Goal: Task Accomplishment & Management: Manage account settings

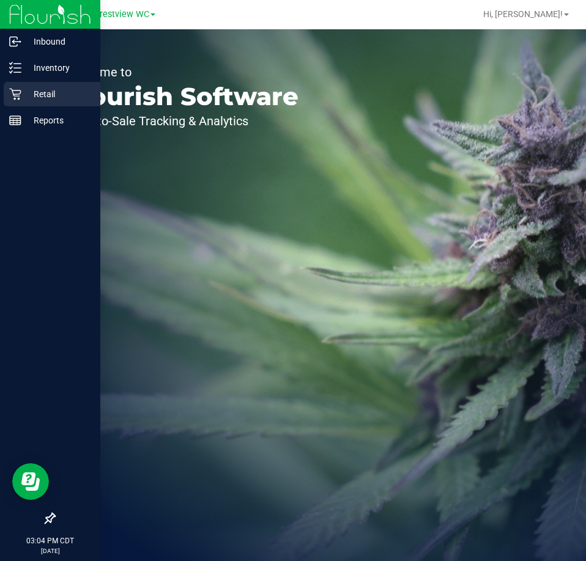
click at [42, 83] on div "Retail" at bounding box center [52, 94] width 97 height 24
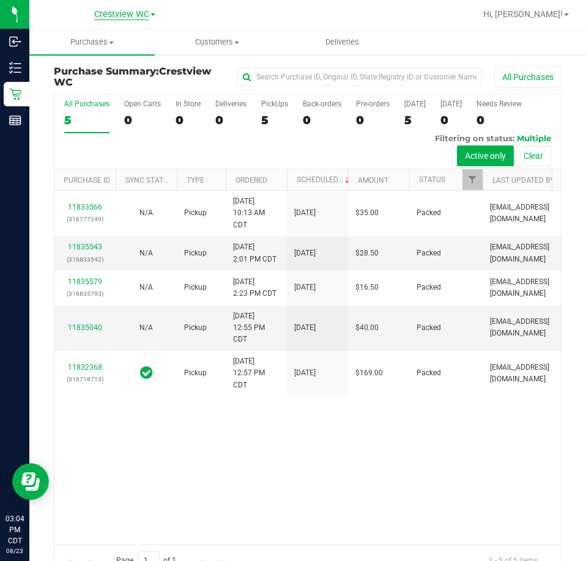
click at [142, 17] on span "Crestview WC" at bounding box center [121, 14] width 55 height 11
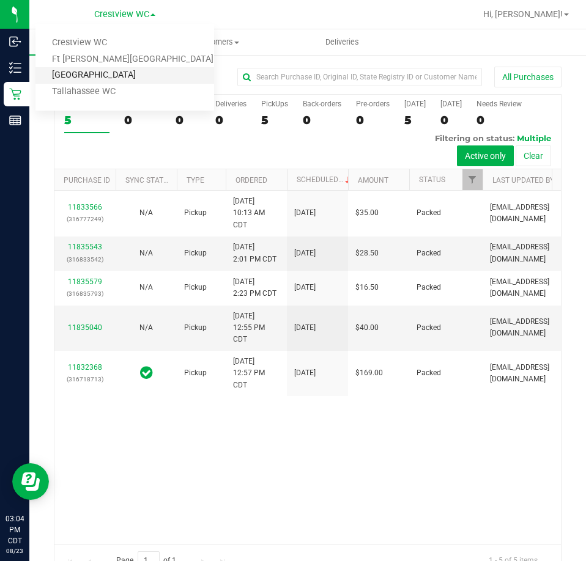
click at [137, 68] on link "[GEOGRAPHIC_DATA]" at bounding box center [124, 75] width 179 height 17
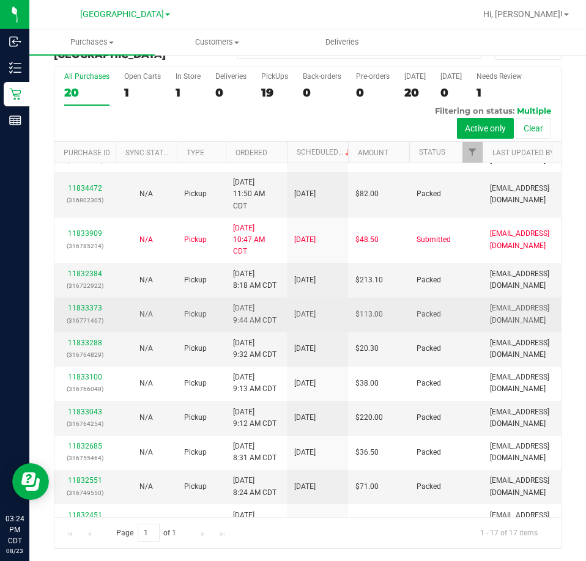
scroll to position [130, 0]
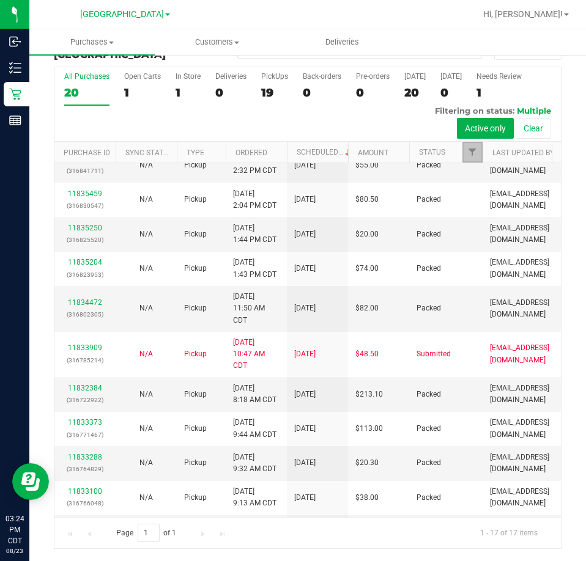
click at [470, 161] on link "Filter" at bounding box center [472, 152] width 20 height 21
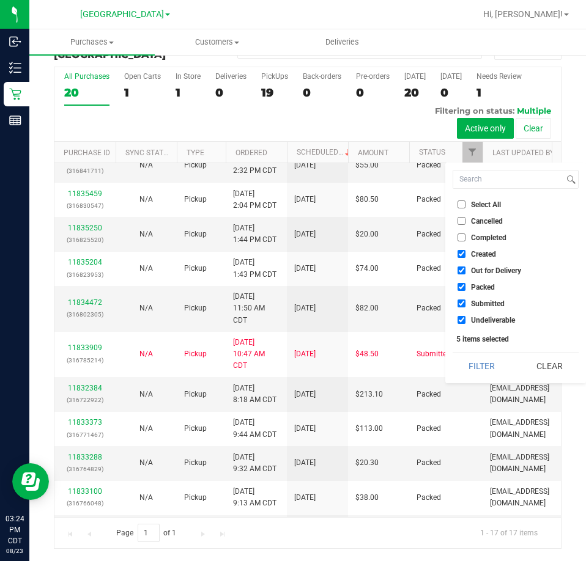
click at [506, 275] on li "Out for Delivery" at bounding box center [516, 270] width 126 height 13
click at [491, 260] on li "Created" at bounding box center [516, 254] width 126 height 13
click at [497, 267] on span "Out for Delivery" at bounding box center [496, 270] width 50 height 7
click at [465, 267] on input "Out for Delivery" at bounding box center [461, 271] width 8 height 8
checkbox input "false"
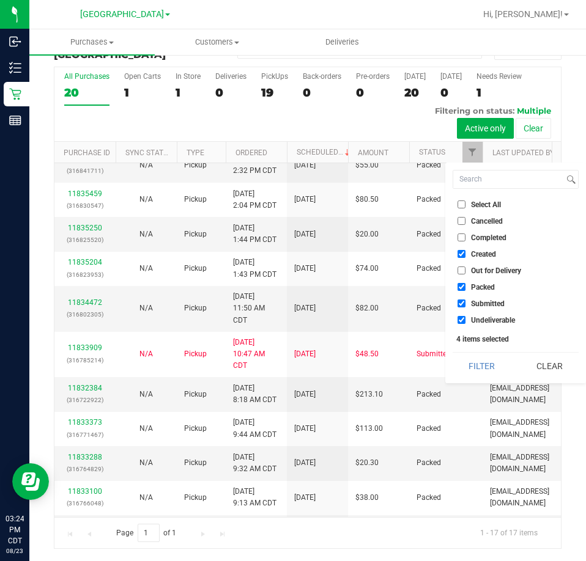
click at [482, 252] on span "Created" at bounding box center [483, 254] width 25 height 7
click at [465, 252] on input "Created" at bounding box center [461, 254] width 8 height 8
checkbox input "false"
click at [479, 284] on span "Packed" at bounding box center [483, 287] width 24 height 7
click at [465, 283] on input "Packed" at bounding box center [461, 287] width 8 height 8
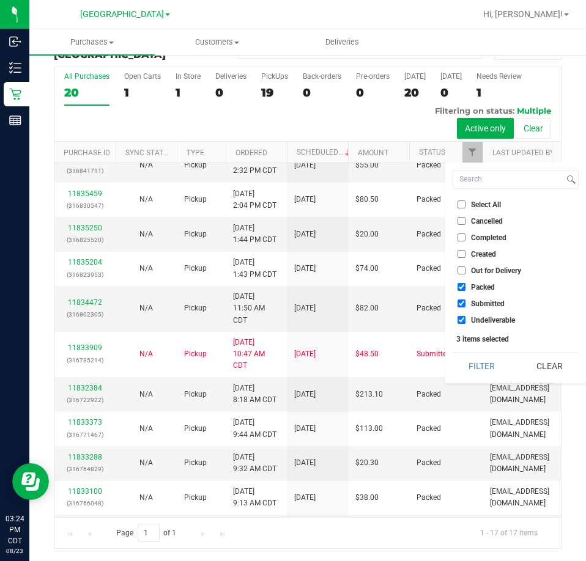
checkbox input "false"
click at [478, 325] on li "Undeliverable" at bounding box center [516, 320] width 126 height 13
click at [480, 323] on span "Undeliverable" at bounding box center [493, 320] width 44 height 7
click at [465, 323] on input "Undeliverable" at bounding box center [461, 320] width 8 height 8
checkbox input "false"
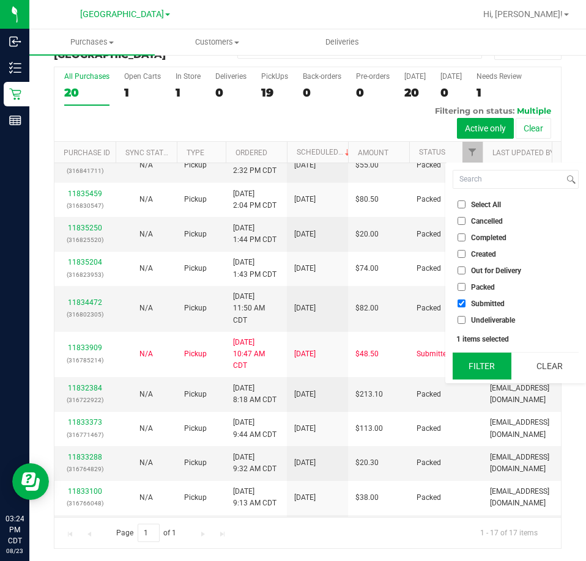
click at [490, 370] on button "Filter" at bounding box center [482, 366] width 59 height 27
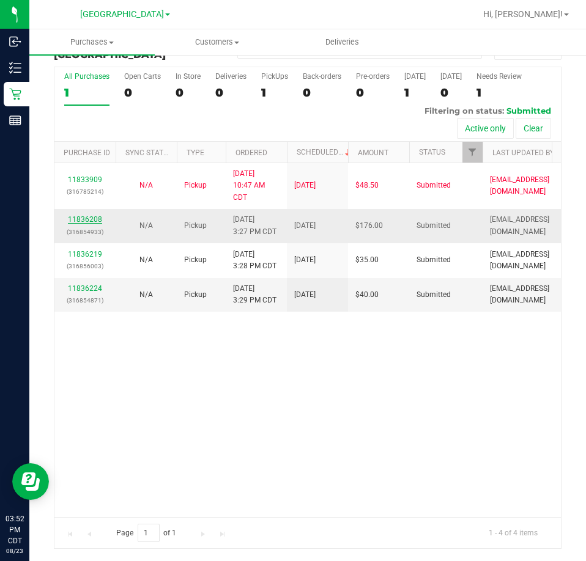
click at [94, 219] on link "11836208" at bounding box center [85, 219] width 34 height 9
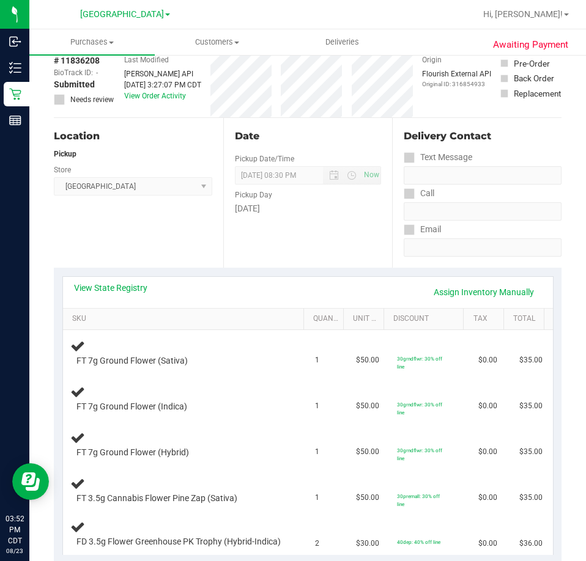
scroll to position [89, 0]
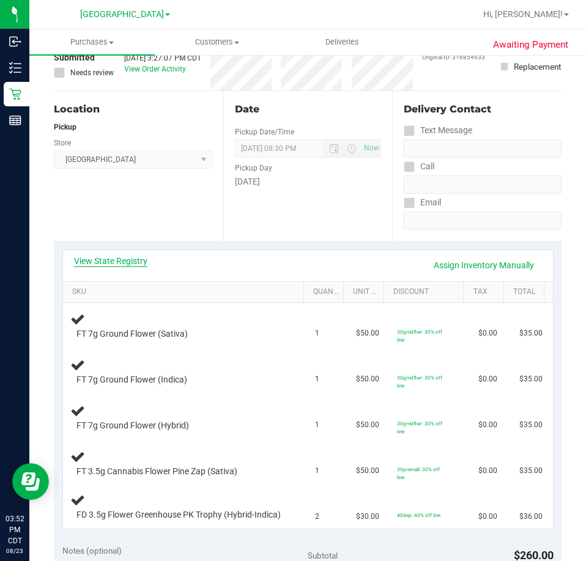
click at [130, 255] on link "View State Registry" at bounding box center [110, 261] width 73 height 12
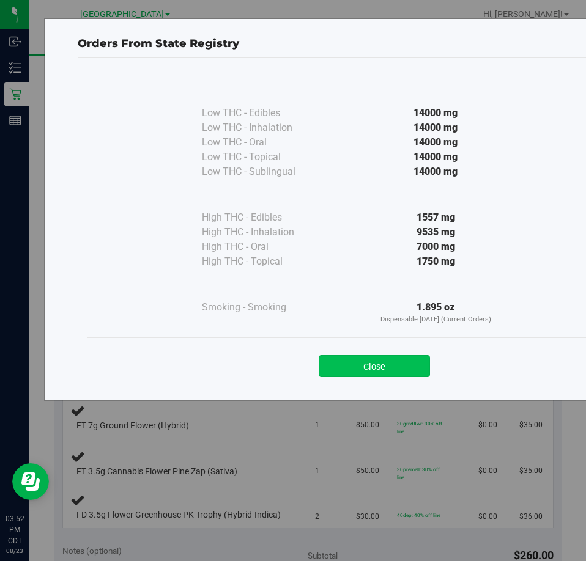
click at [336, 375] on button "Close" at bounding box center [374, 366] width 111 height 22
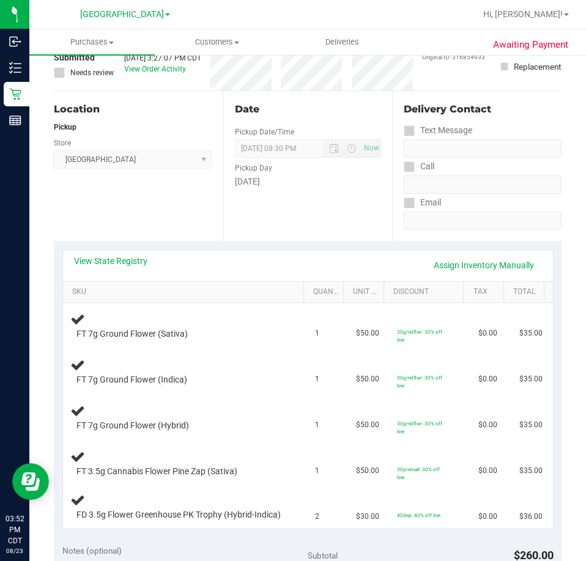
click at [95, 254] on div "View State Registry Assign Inventory Manually" at bounding box center [308, 265] width 490 height 31
click at [95, 257] on link "View State Registry" at bounding box center [110, 261] width 73 height 12
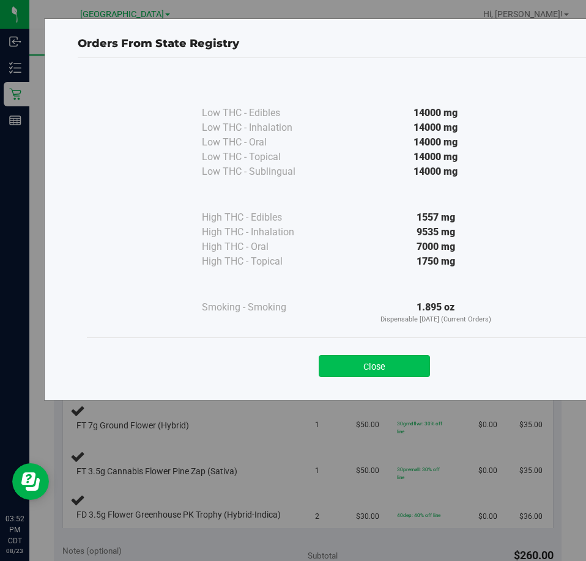
click at [354, 358] on button "Close" at bounding box center [374, 366] width 111 height 22
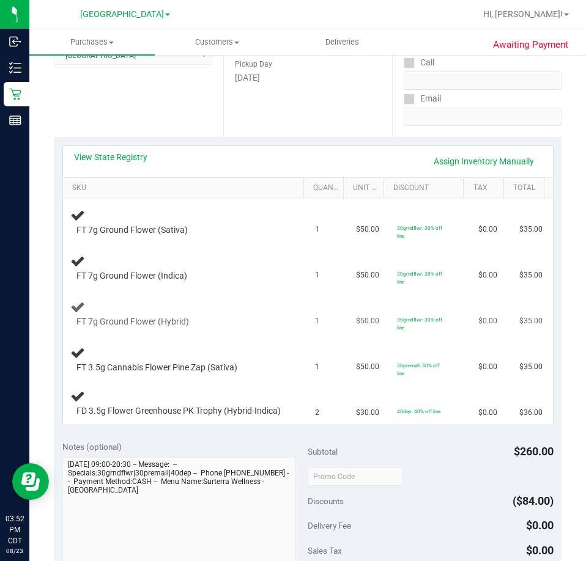
scroll to position [211, 0]
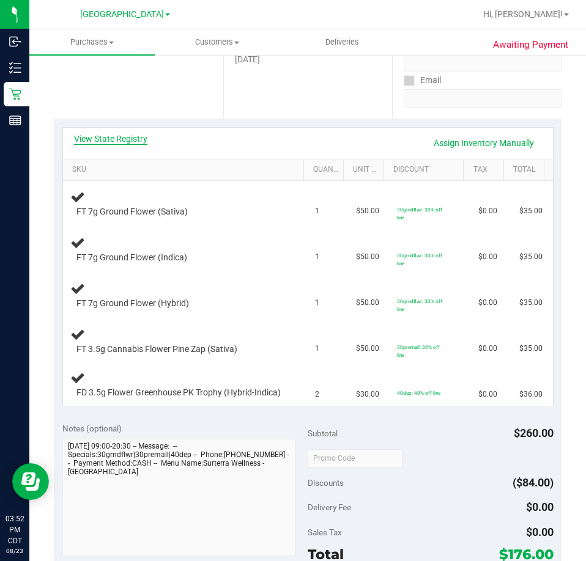
click at [109, 142] on link "View State Registry" at bounding box center [110, 139] width 73 height 12
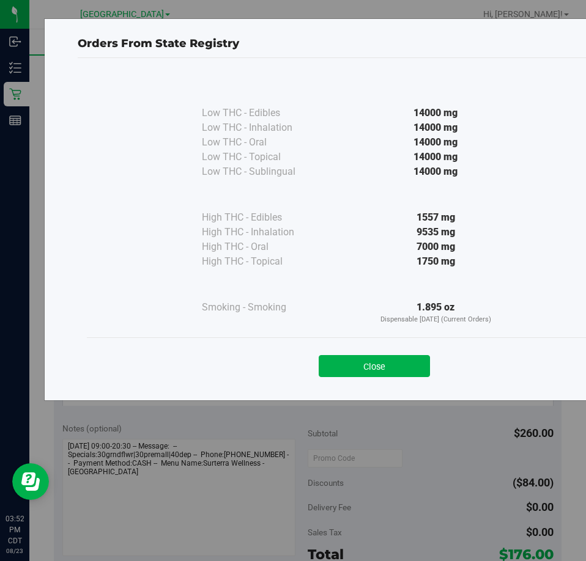
click at [409, 359] on button "Close" at bounding box center [374, 366] width 111 height 22
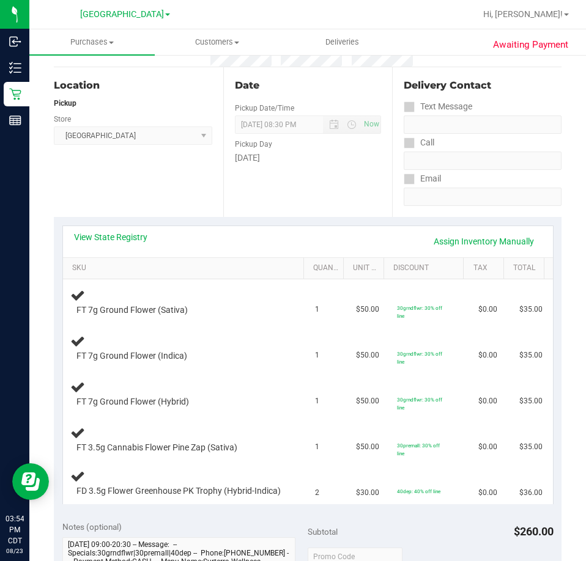
scroll to position [0, 0]
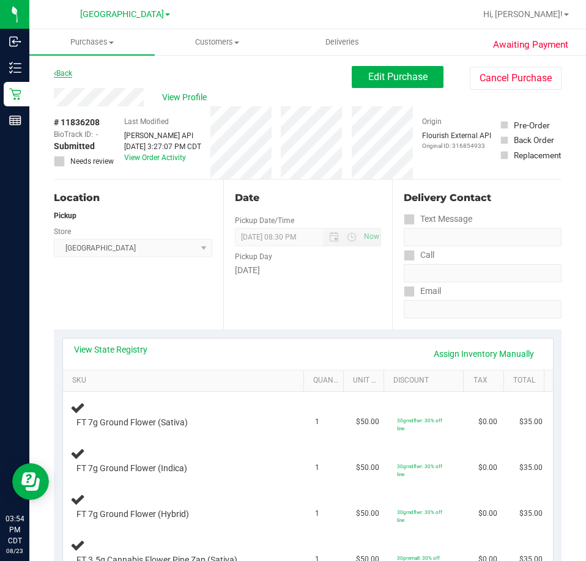
click at [64, 72] on link "Back" at bounding box center [63, 73] width 18 height 9
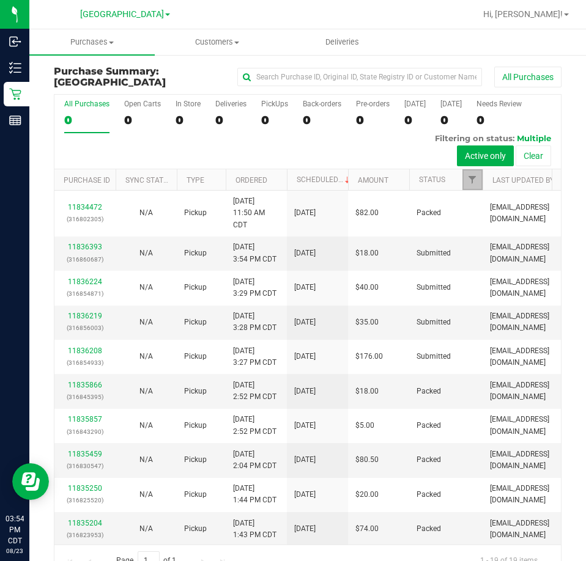
click at [471, 183] on span "Filter" at bounding box center [472, 180] width 10 height 10
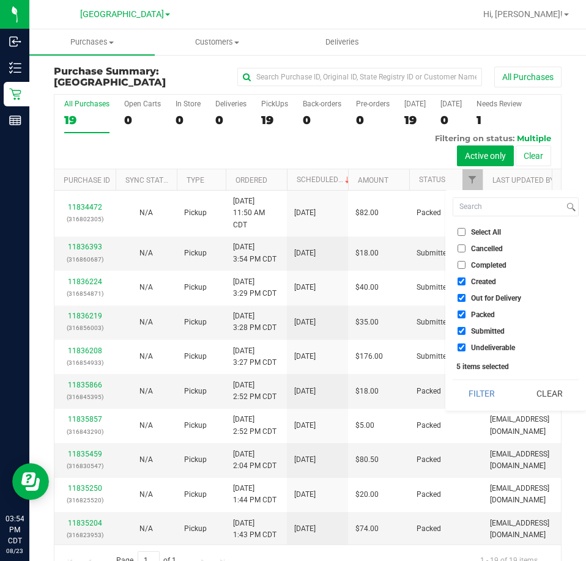
click at [488, 276] on li "Created" at bounding box center [516, 281] width 126 height 13
click at [487, 281] on span "Created" at bounding box center [483, 281] width 25 height 7
click at [465, 281] on input "Created" at bounding box center [461, 282] width 8 height 8
checkbox input "false"
click at [492, 297] on span "Out for Delivery" at bounding box center [496, 298] width 50 height 7
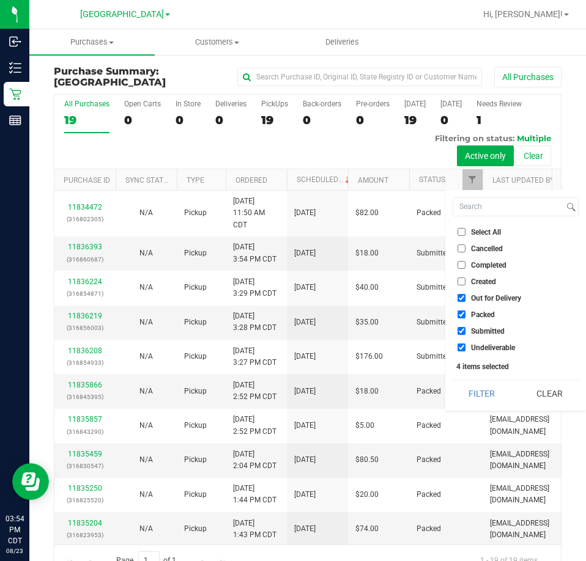
click at [465, 297] on input "Out for Delivery" at bounding box center [461, 298] width 8 height 8
checkbox input "false"
click at [492, 316] on span "Packed" at bounding box center [483, 314] width 24 height 7
click at [465, 316] on input "Packed" at bounding box center [461, 315] width 8 height 8
checkbox input "false"
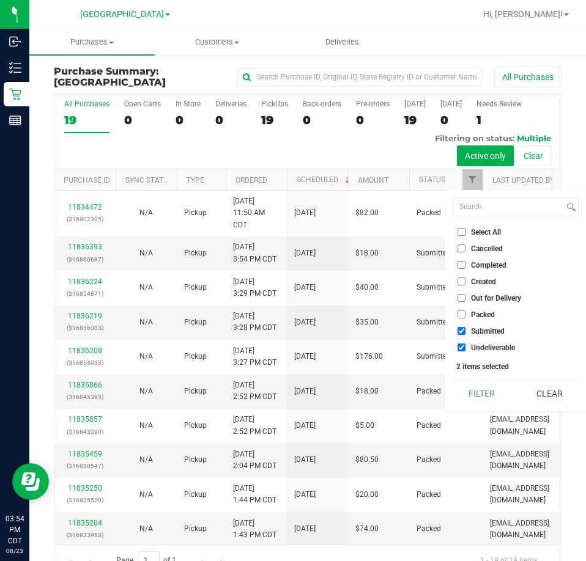
click at [493, 349] on span "Undeliverable" at bounding box center [493, 347] width 44 height 7
click at [465, 349] on input "Undeliverable" at bounding box center [461, 348] width 8 height 8
checkbox input "false"
click at [478, 394] on button "Filter" at bounding box center [482, 393] width 59 height 27
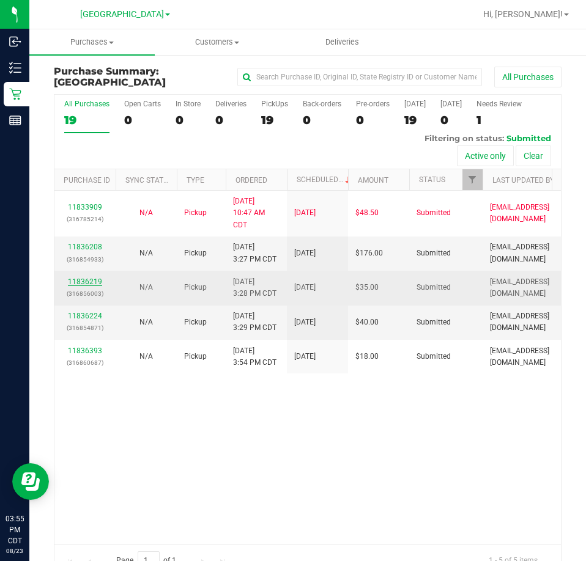
click at [98, 279] on link "11836219" at bounding box center [85, 282] width 34 height 9
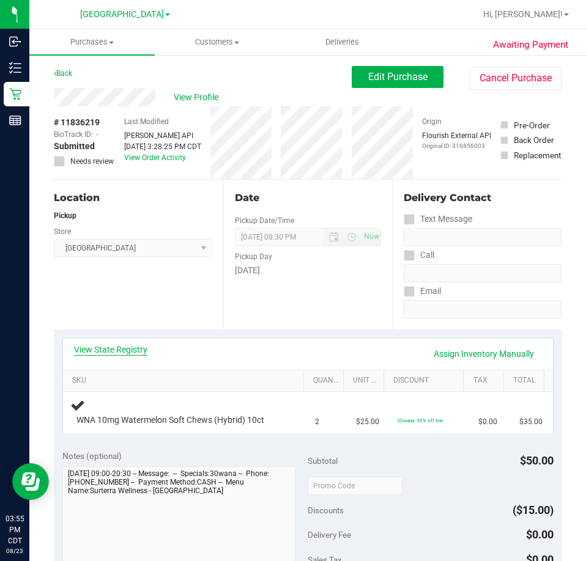
click at [139, 352] on link "View State Registry" at bounding box center [110, 350] width 73 height 12
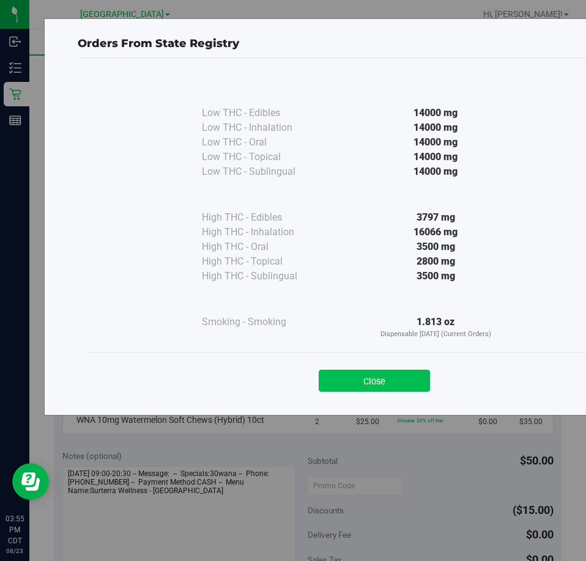
click at [387, 374] on button "Close" at bounding box center [374, 381] width 111 height 22
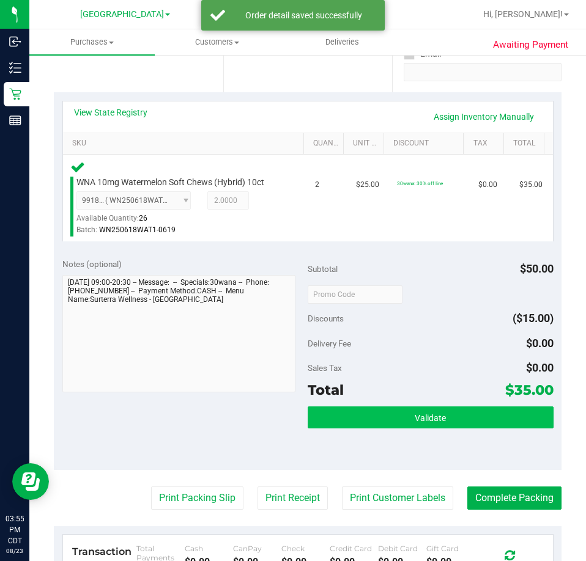
scroll to position [245, 0]
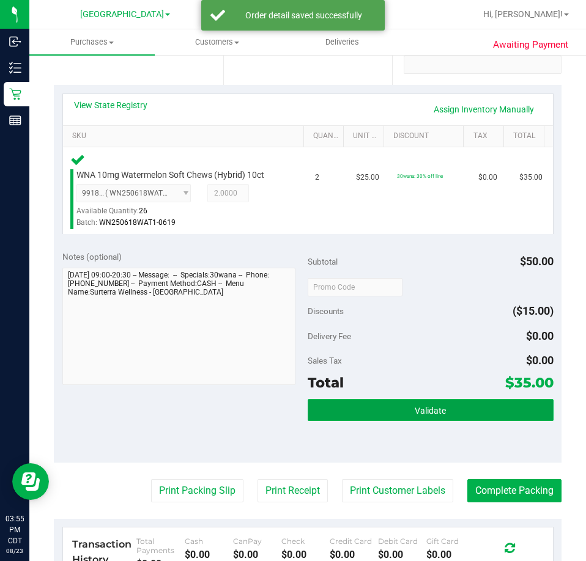
click at [431, 410] on span "Validate" at bounding box center [430, 411] width 31 height 10
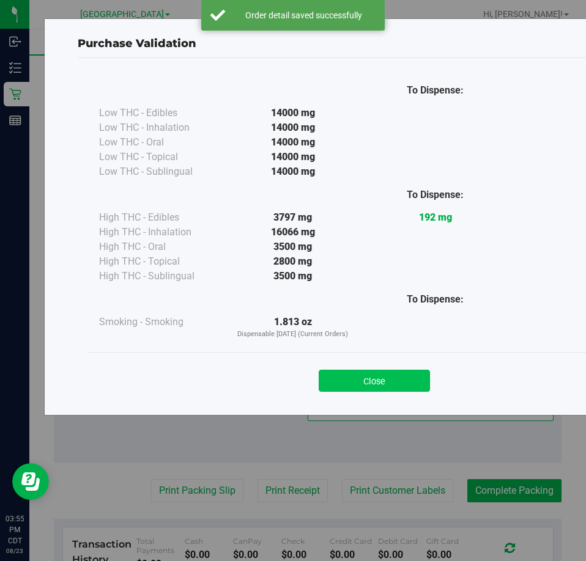
click at [397, 386] on button "Close" at bounding box center [374, 381] width 111 height 22
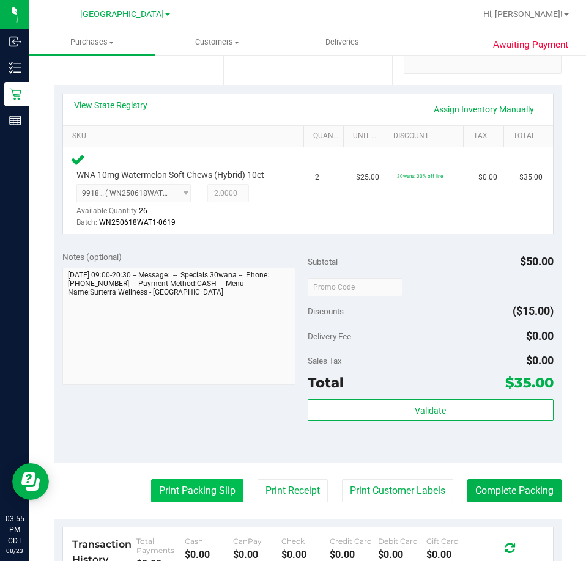
click at [198, 481] on button "Print Packing Slip" at bounding box center [197, 490] width 92 height 23
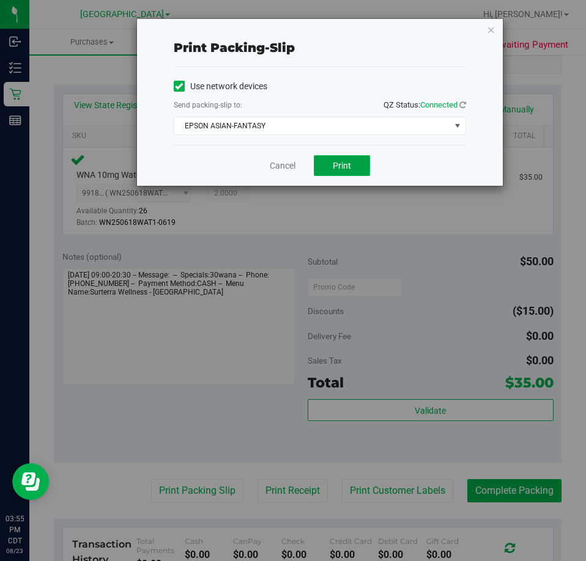
click at [338, 172] on button "Print" at bounding box center [342, 165] width 56 height 21
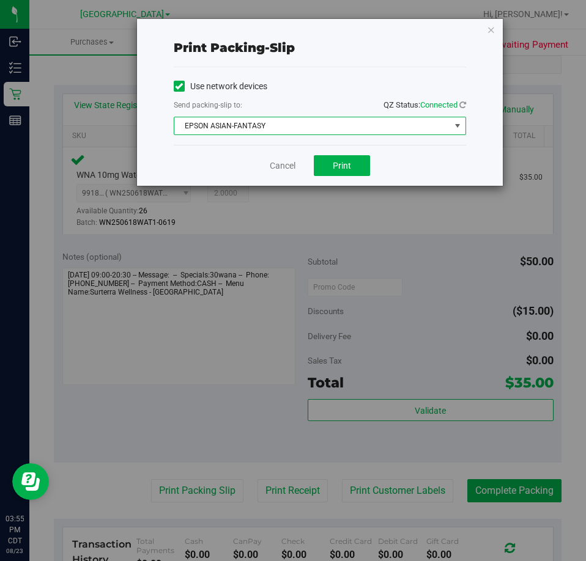
click at [291, 124] on span "EPSON ASIAN-FANTASY" at bounding box center [312, 125] width 276 height 17
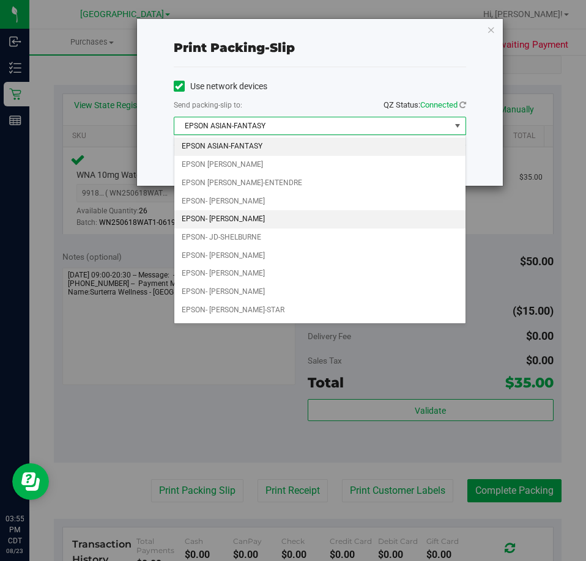
click at [272, 214] on li "EPSON- [PERSON_NAME]" at bounding box center [319, 219] width 291 height 18
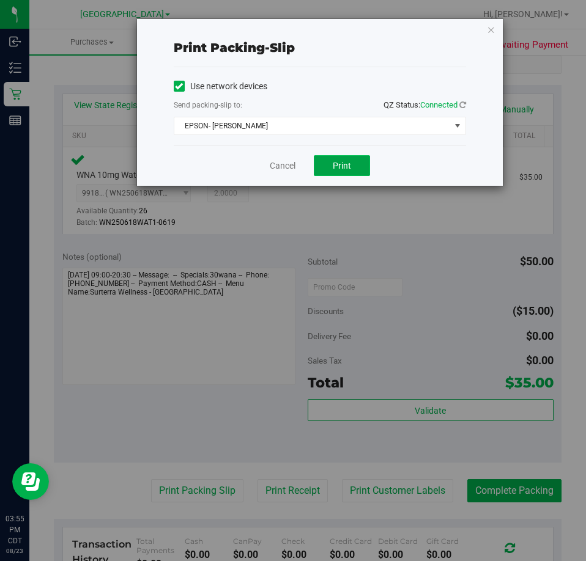
click at [342, 162] on span "Print" at bounding box center [342, 166] width 18 height 10
click at [273, 163] on link "Cancel" at bounding box center [283, 166] width 26 height 13
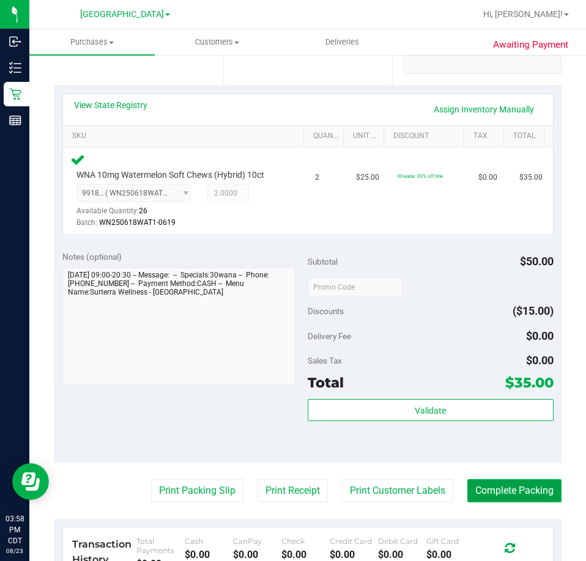
click at [518, 498] on button "Complete Packing" at bounding box center [514, 490] width 94 height 23
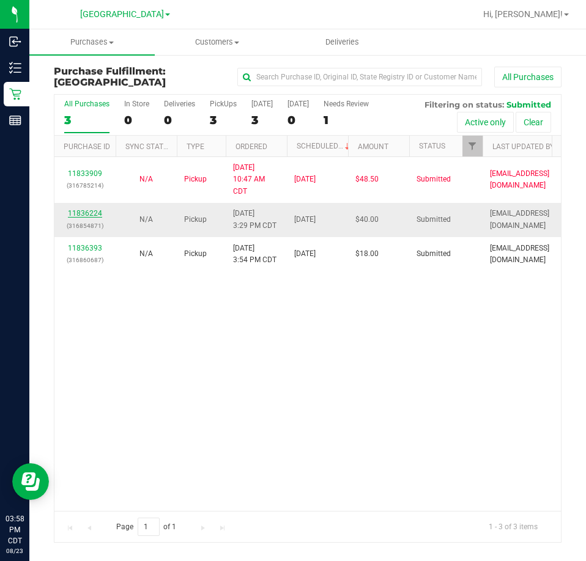
click at [75, 213] on link "11836224" at bounding box center [85, 213] width 34 height 9
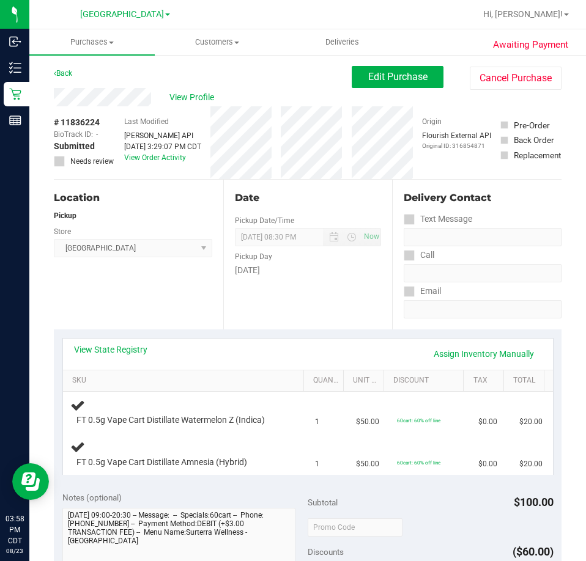
click at [127, 340] on div "View State Registry Assign Inventory Manually" at bounding box center [308, 354] width 490 height 31
click at [125, 341] on div "View State Registry Assign Inventory Manually" at bounding box center [308, 354] width 490 height 31
click at [125, 349] on link "View State Registry" at bounding box center [110, 350] width 73 height 12
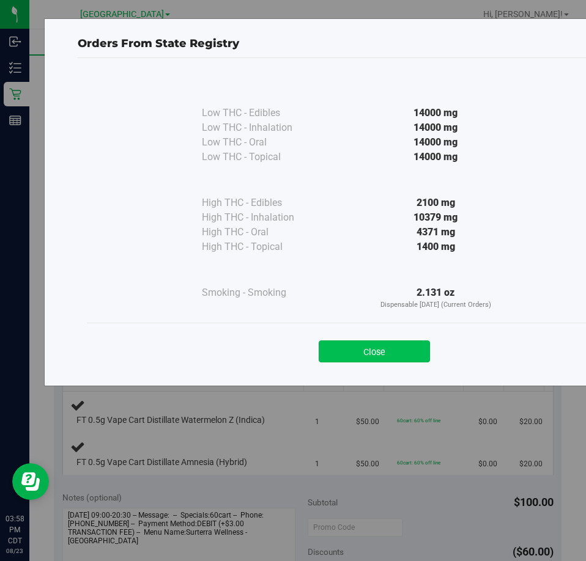
click at [347, 346] on button "Close" at bounding box center [374, 352] width 111 height 22
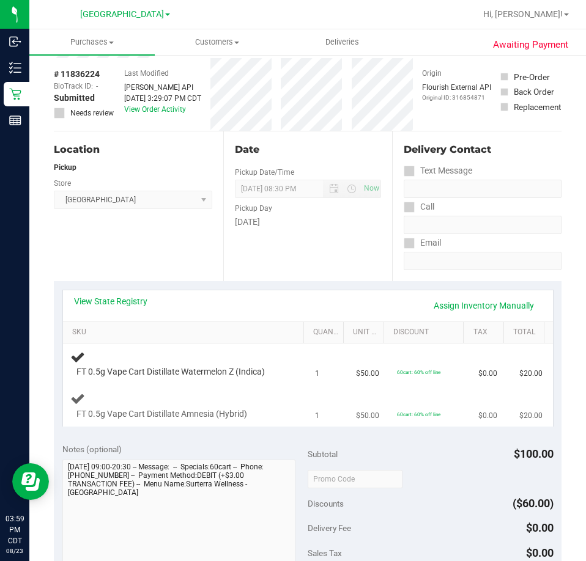
scroll to position [49, 0]
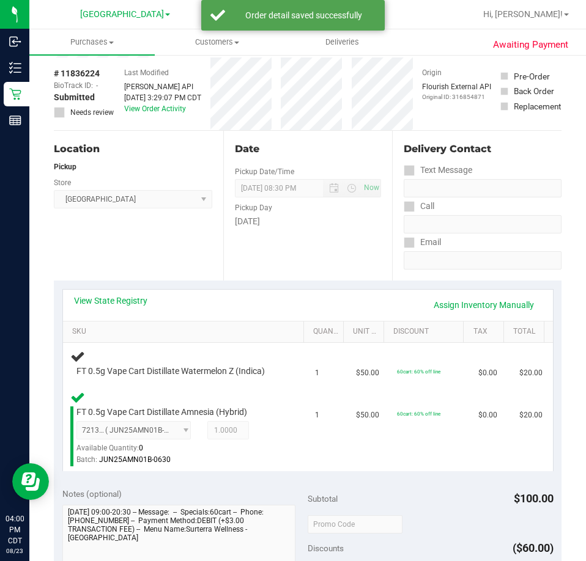
click at [282, 301] on div "View State Registry Assign Inventory Manually" at bounding box center [308, 305] width 468 height 21
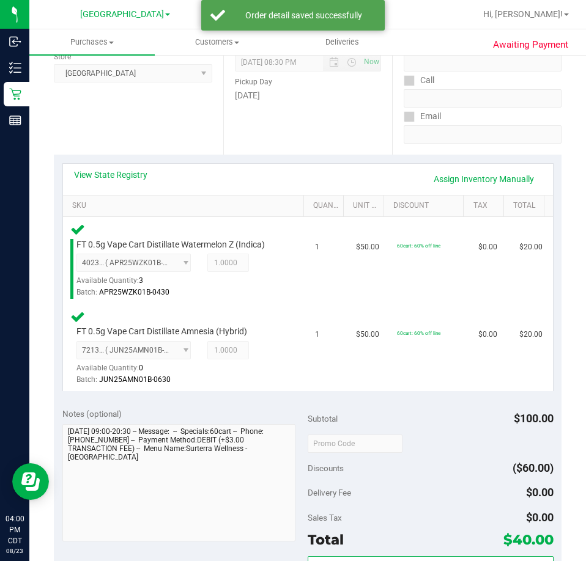
scroll to position [180, 0]
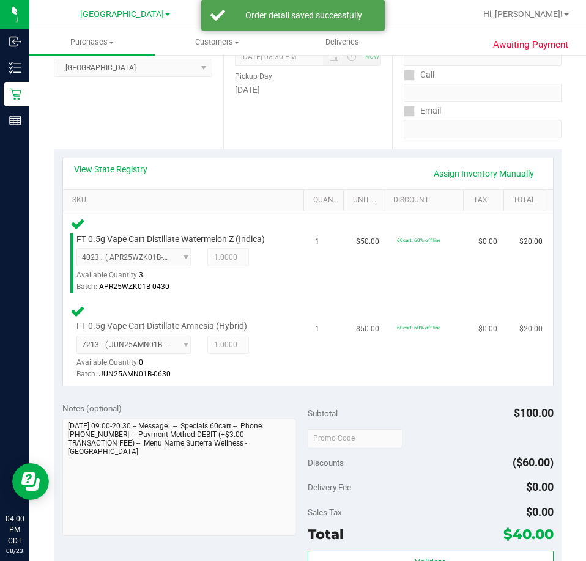
click at [512, 336] on td "$20.00" at bounding box center [532, 342] width 41 height 87
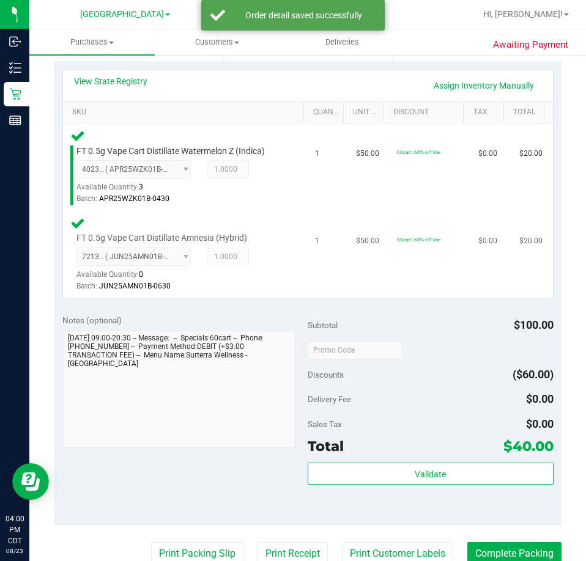
scroll to position [268, 0]
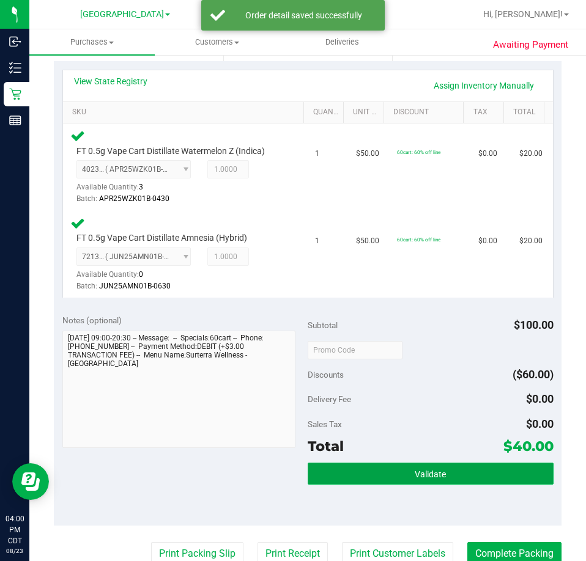
click at [449, 471] on button "Validate" at bounding box center [431, 474] width 246 height 22
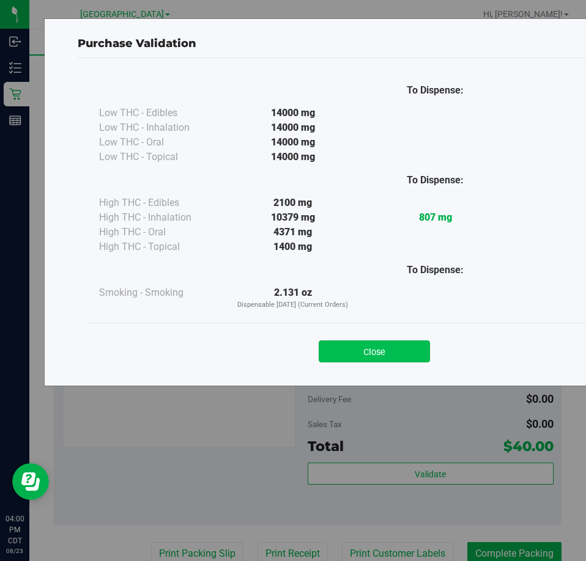
click at [388, 344] on button "Close" at bounding box center [374, 352] width 111 height 22
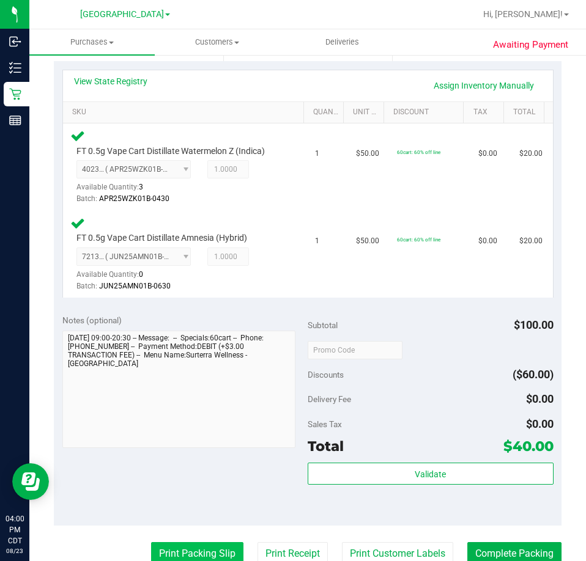
click at [200, 546] on button "Print Packing Slip" at bounding box center [197, 553] width 92 height 23
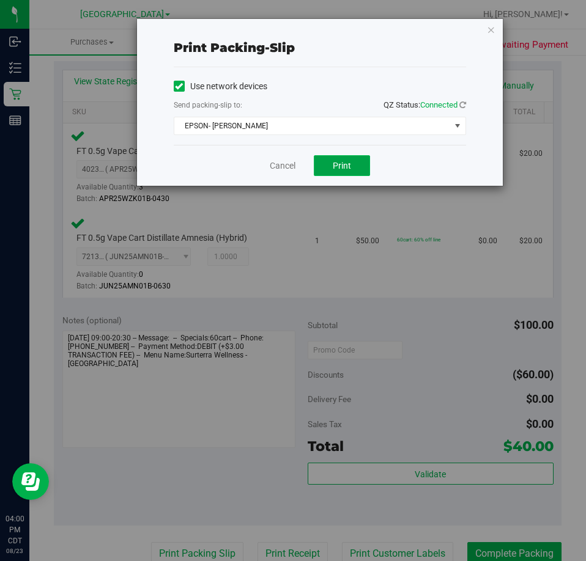
click at [351, 172] on button "Print" at bounding box center [342, 165] width 56 height 21
click at [489, 35] on icon "button" at bounding box center [491, 29] width 9 height 15
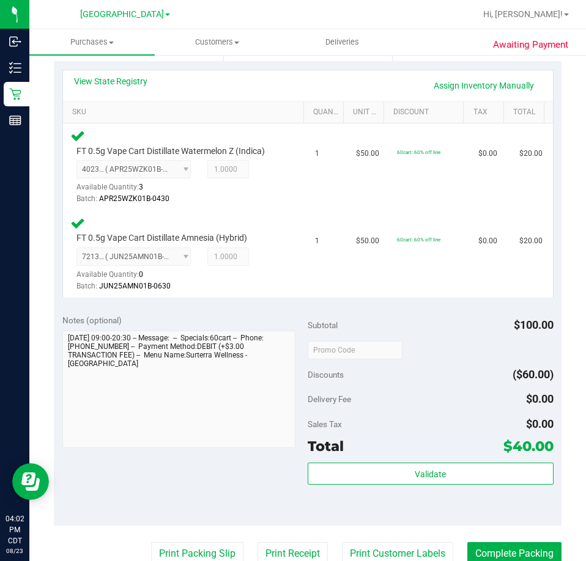
scroll to position [273, 0]
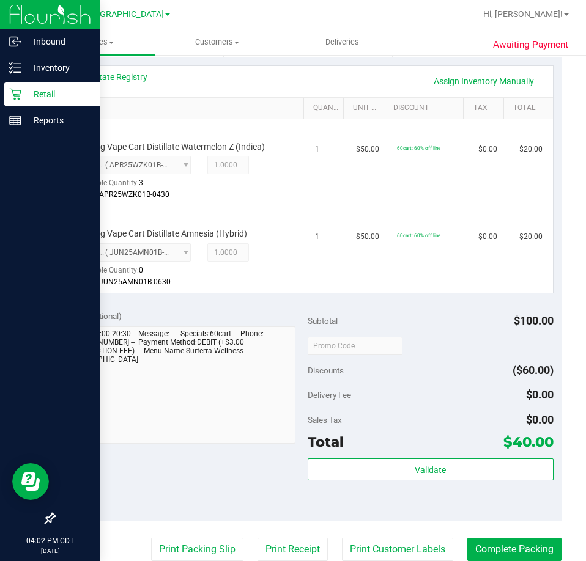
click at [18, 94] on icon at bounding box center [15, 95] width 12 height 12
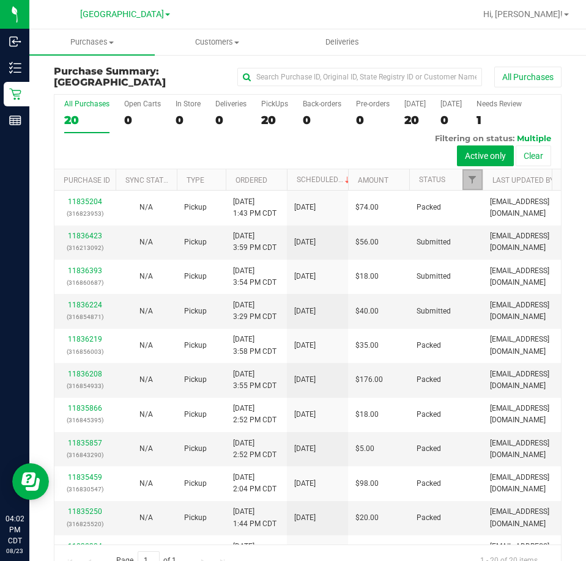
click at [463, 176] on link "Filter" at bounding box center [472, 179] width 20 height 21
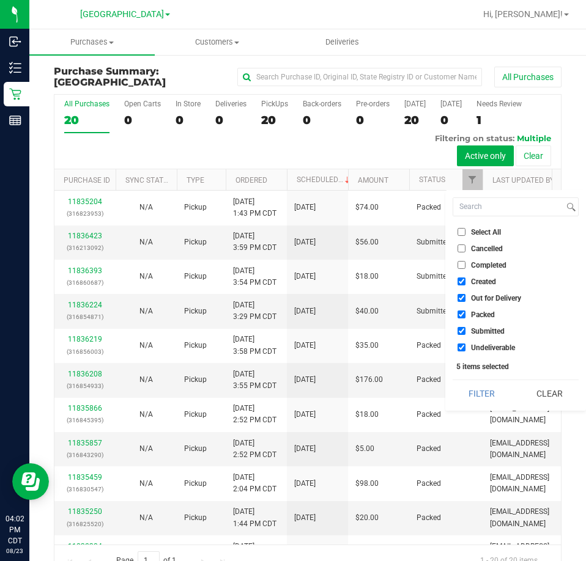
click at [513, 297] on span "Out for Delivery" at bounding box center [496, 298] width 50 height 7
click at [465, 297] on input "Out for Delivery" at bounding box center [461, 298] width 8 height 8
checkbox input "false"
click at [495, 286] on li "Created" at bounding box center [516, 281] width 126 height 13
click at [481, 278] on span "Created" at bounding box center [483, 281] width 25 height 7
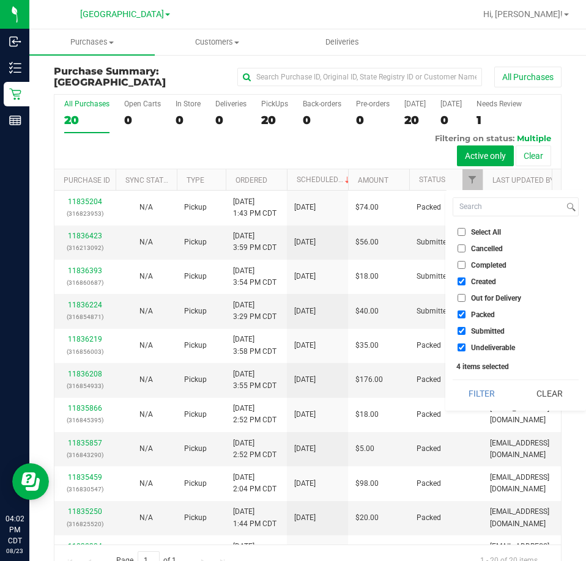
click at [465, 278] on input "Created" at bounding box center [461, 282] width 8 height 8
checkbox input "false"
click at [480, 316] on span "Packed" at bounding box center [483, 314] width 24 height 7
click at [465, 316] on input "Packed" at bounding box center [461, 315] width 8 height 8
checkbox input "false"
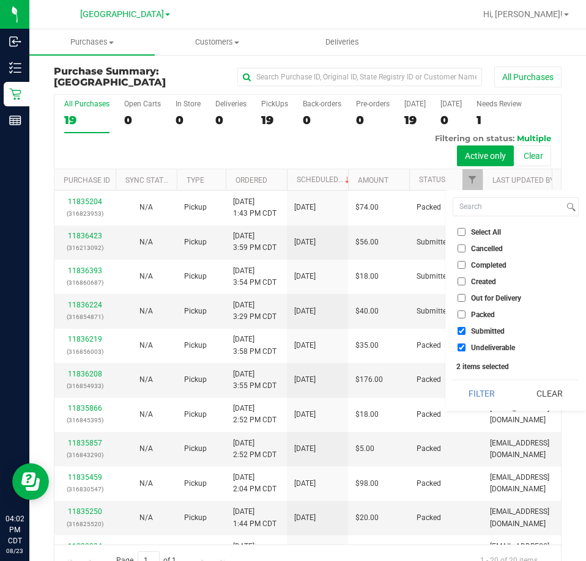
click at [474, 347] on span "Undeliverable" at bounding box center [493, 347] width 44 height 7
click at [465, 347] on input "Undeliverable" at bounding box center [461, 348] width 8 height 8
checkbox input "false"
click at [476, 385] on button "Filter" at bounding box center [482, 393] width 59 height 27
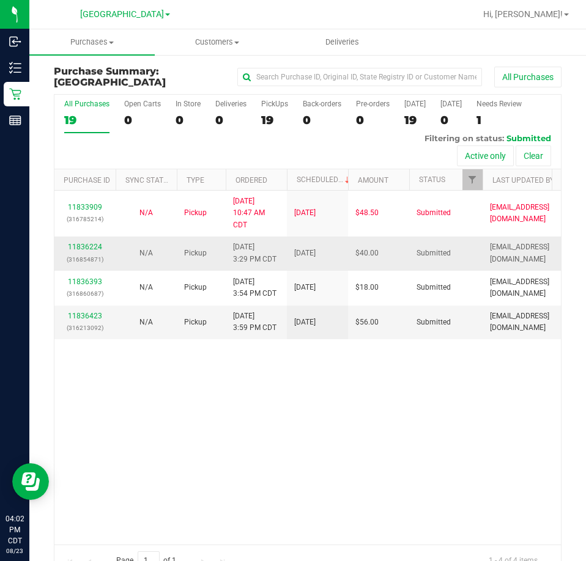
click at [102, 244] on div "11836224 (316854871)" at bounding box center [85, 253] width 46 height 23
click at [100, 243] on link "11836224" at bounding box center [85, 247] width 34 height 9
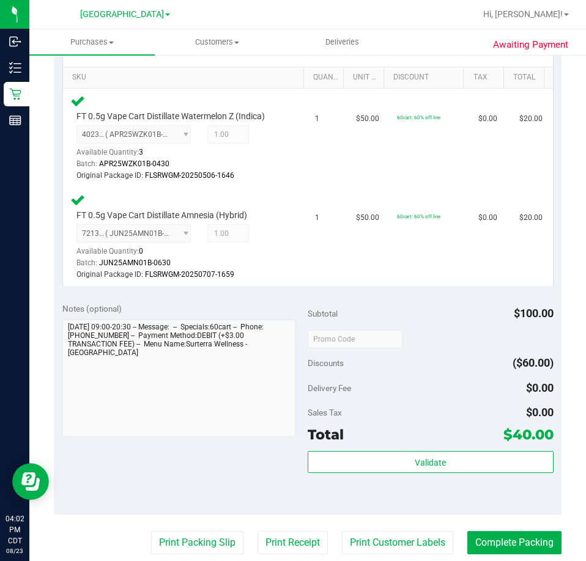
scroll to position [306, 0]
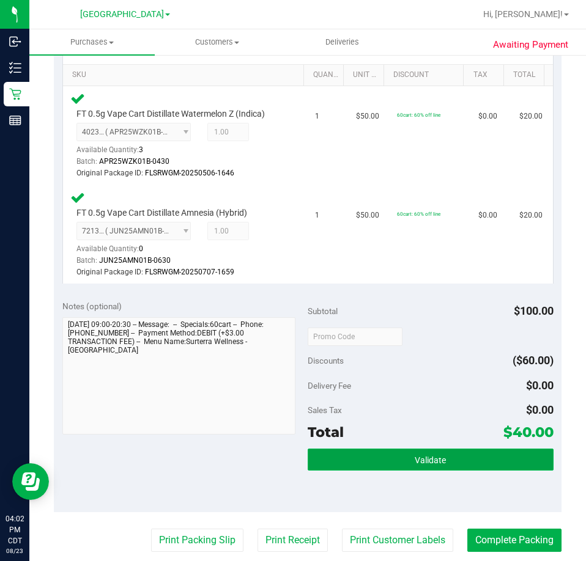
click at [427, 460] on span "Validate" at bounding box center [430, 461] width 31 height 10
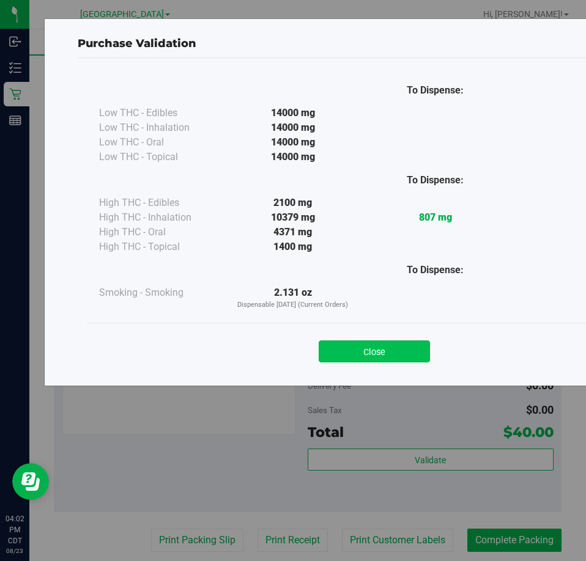
click at [383, 343] on button "Close" at bounding box center [374, 352] width 111 height 22
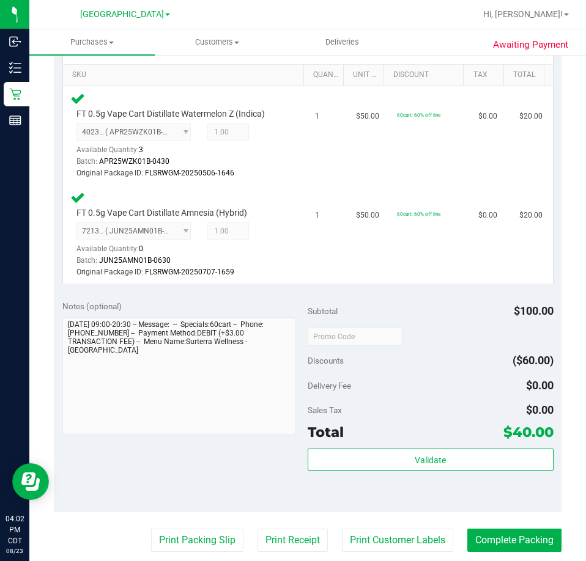
click at [497, 555] on purchase-details "Back Edit Purchase Cancel Purchase View Profile # 11836224 BioTrack ID: - Submi…" at bounding box center [308, 295] width 508 height 1070
click at [497, 542] on button "Complete Packing" at bounding box center [514, 540] width 94 height 23
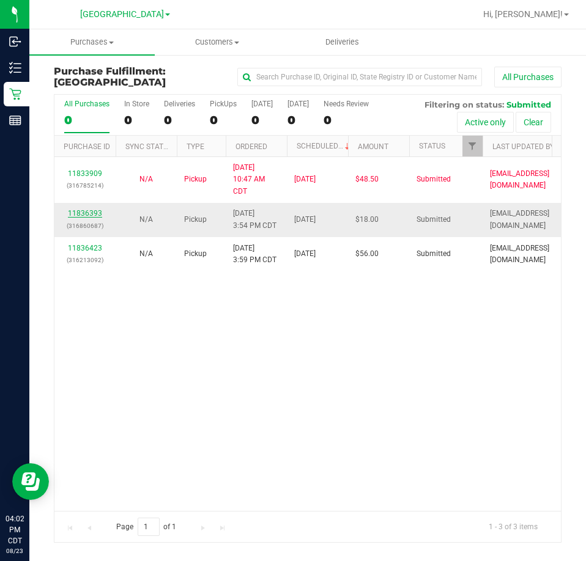
click at [80, 212] on link "11836393" at bounding box center [85, 213] width 34 height 9
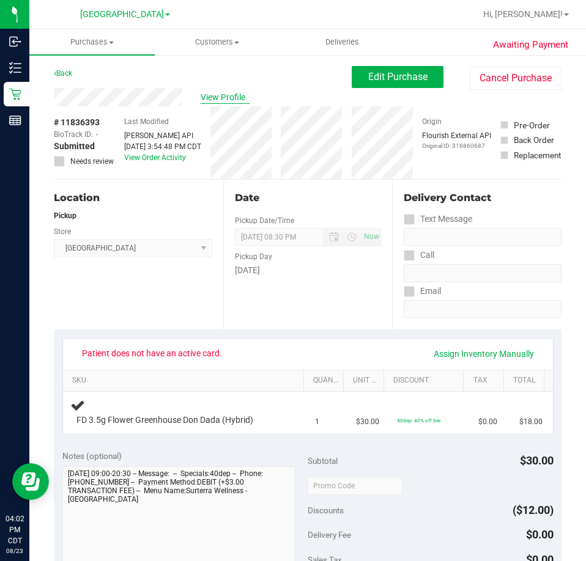
click at [215, 96] on span "View Profile" at bounding box center [225, 97] width 49 height 13
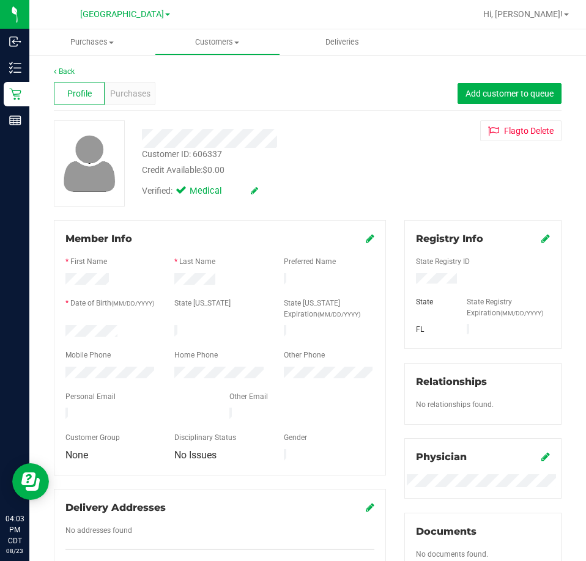
click at [215, 149] on div "Customer ID: 606337" at bounding box center [182, 154] width 80 height 13
drag, startPoint x: 226, startPoint y: 158, endPoint x: 142, endPoint y: 158, distance: 83.8
click at [142, 158] on div "Customer ID: 606337 Credit Available: $0.00" at bounding box center [264, 162] width 263 height 29
copy div "Customer ID: 606337"
click at [147, 84] on div "Purchases" at bounding box center [130, 93] width 51 height 23
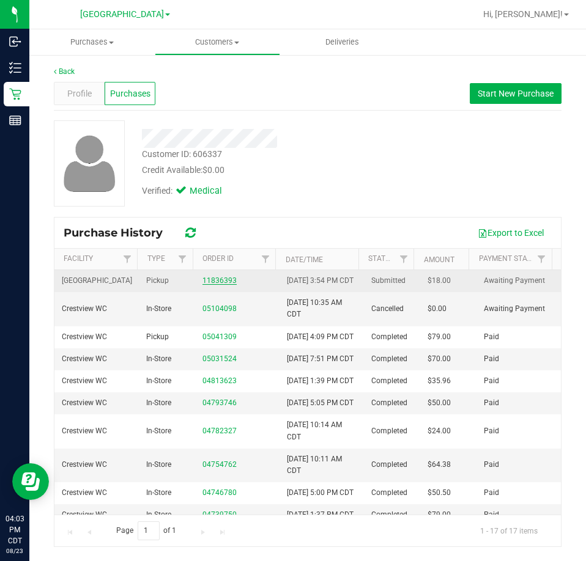
click at [211, 285] on link "11836393" at bounding box center [219, 280] width 34 height 9
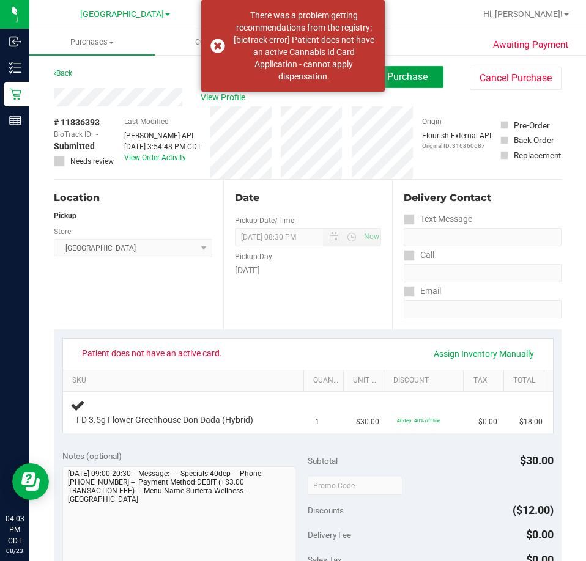
click at [416, 80] on span "Edit Purchase" at bounding box center [397, 77] width 59 height 12
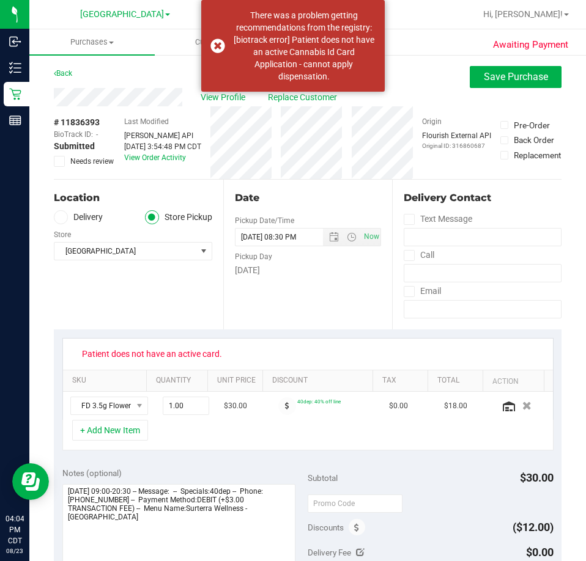
click at [83, 158] on span "Needs review" at bounding box center [91, 161] width 43 height 11
click at [0, 0] on input "Needs review" at bounding box center [0, 0] width 0 height 0
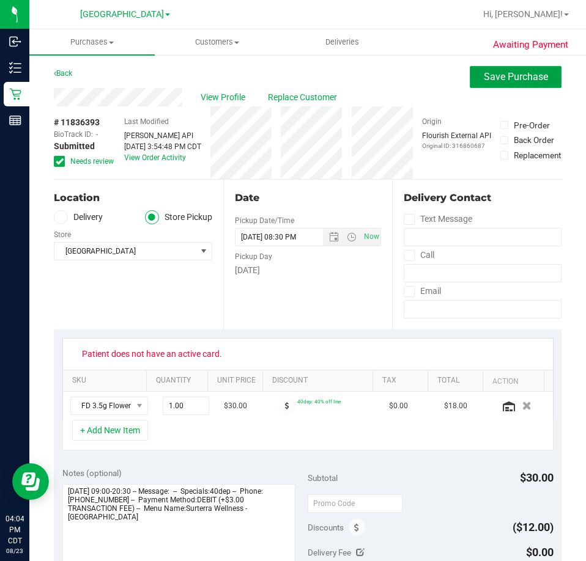
click at [489, 73] on span "Save Purchase" at bounding box center [516, 77] width 64 height 12
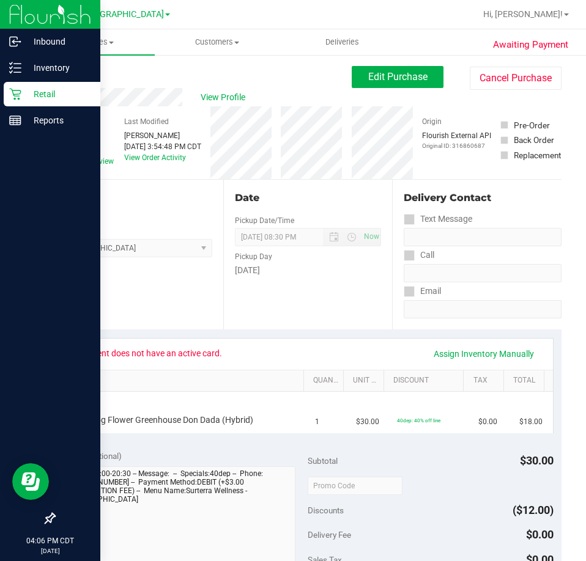
click at [16, 91] on icon at bounding box center [15, 95] width 12 height 12
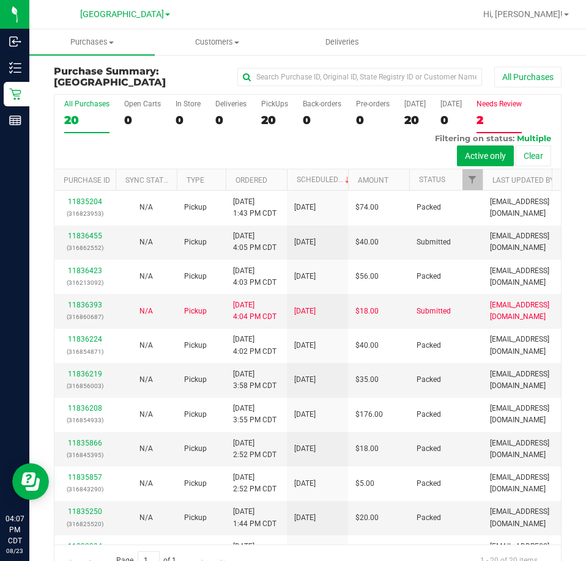
click at [476, 133] on label "Needs Review 2" at bounding box center [498, 117] width 45 height 34
click at [0, 0] on input "Needs Review 2" at bounding box center [0, 0] width 0 height 0
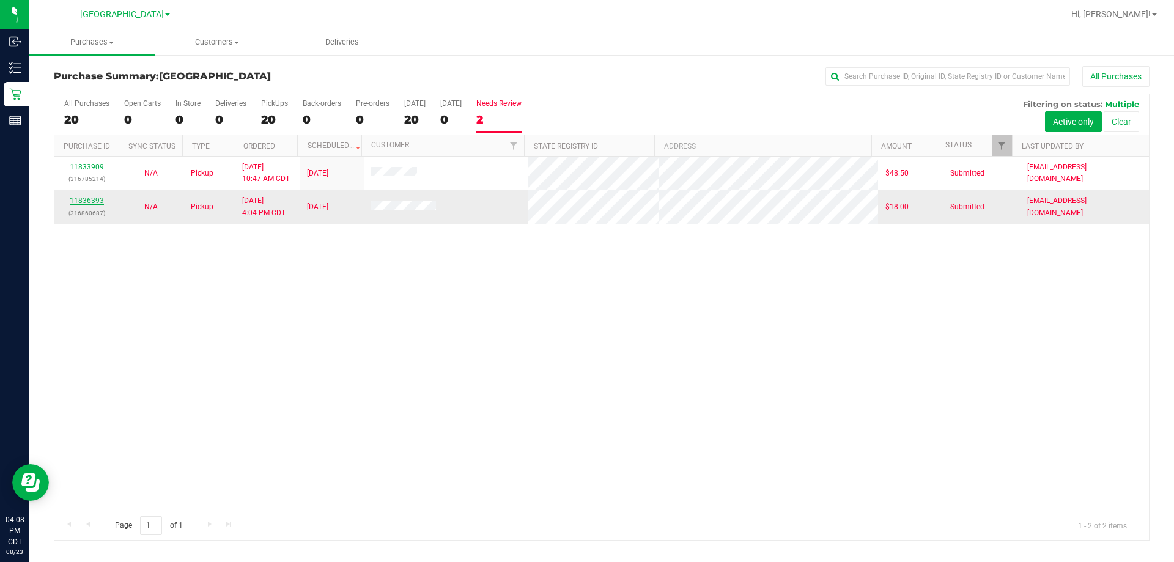
click at [92, 200] on link "11836393" at bounding box center [87, 200] width 34 height 9
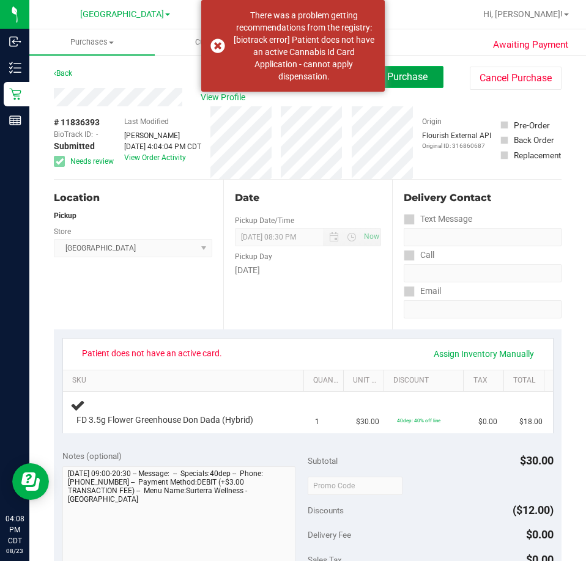
click at [404, 78] on span "Edit Purchase" at bounding box center [397, 77] width 59 height 12
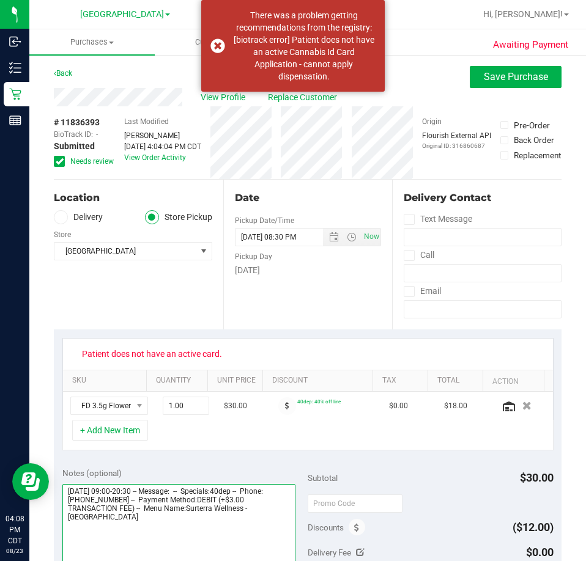
click at [171, 528] on textarea at bounding box center [179, 542] width 234 height 117
paste textarea "Canceling so pt gets notifed"
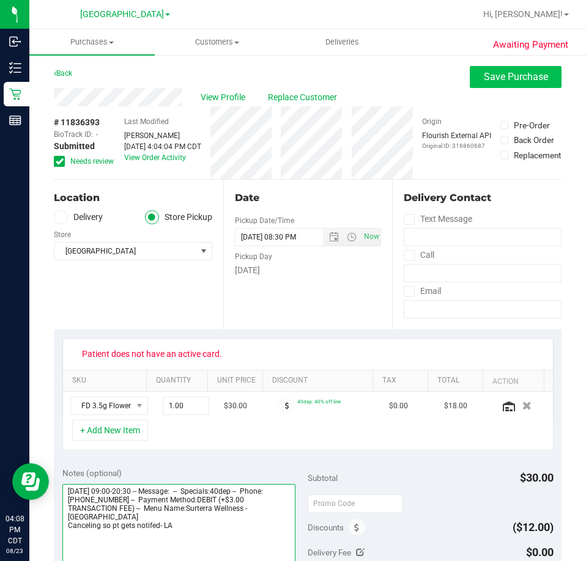
type textarea "[DATE] 09:00-20:30 -- Message: -- Specials:40dep -- Phone:[PHONE_NUMBER] -- Pay…"
click at [547, 77] on button "Save Purchase" at bounding box center [516, 77] width 92 height 22
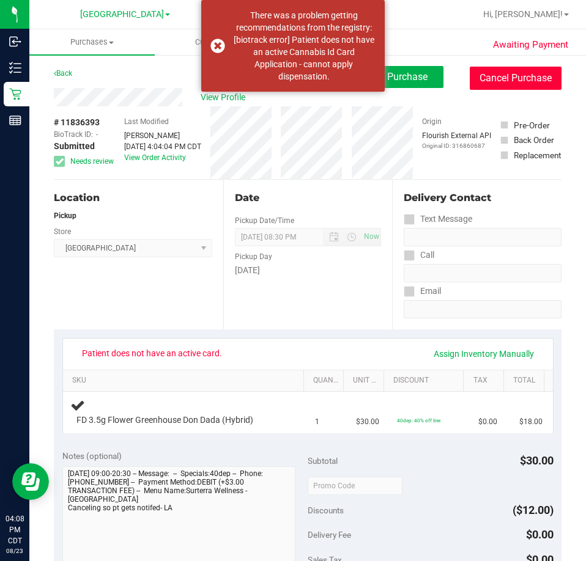
click at [520, 84] on button "Cancel Purchase" at bounding box center [516, 78] width 92 height 23
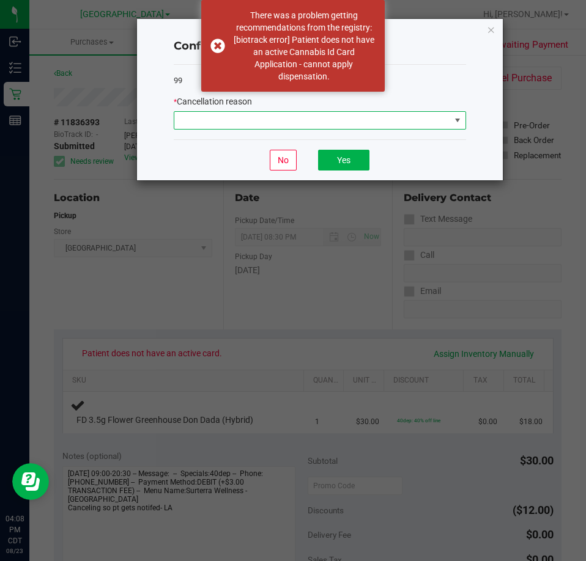
click at [344, 128] on span at bounding box center [312, 120] width 276 height 17
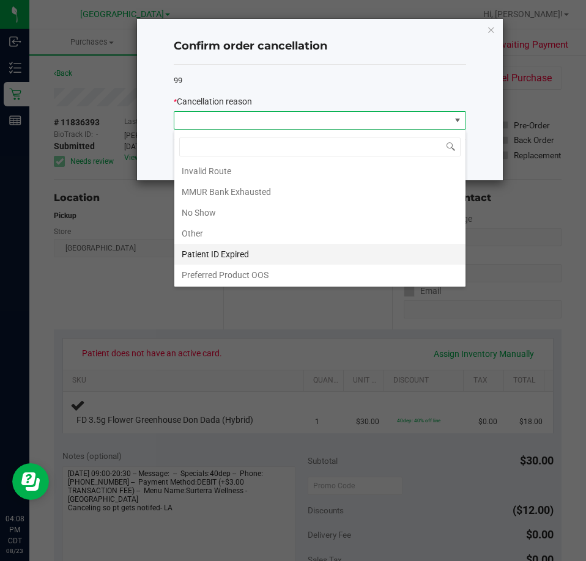
scroll to position [65, 0]
click at [243, 253] on li "Patient ID Expired" at bounding box center [319, 253] width 291 height 21
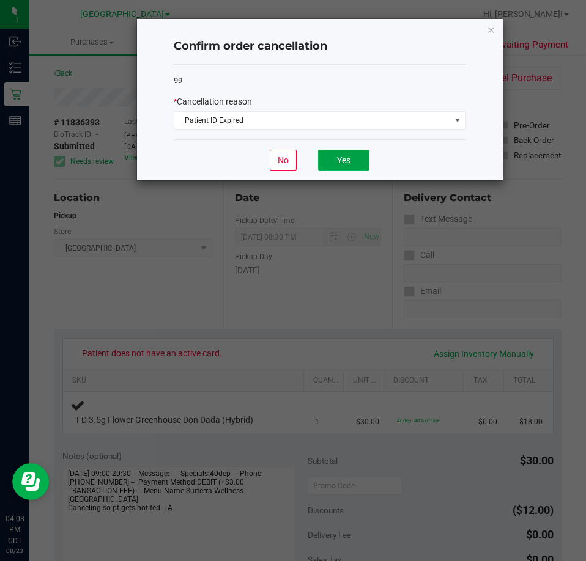
click at [334, 161] on button "Yes" at bounding box center [343, 160] width 51 height 21
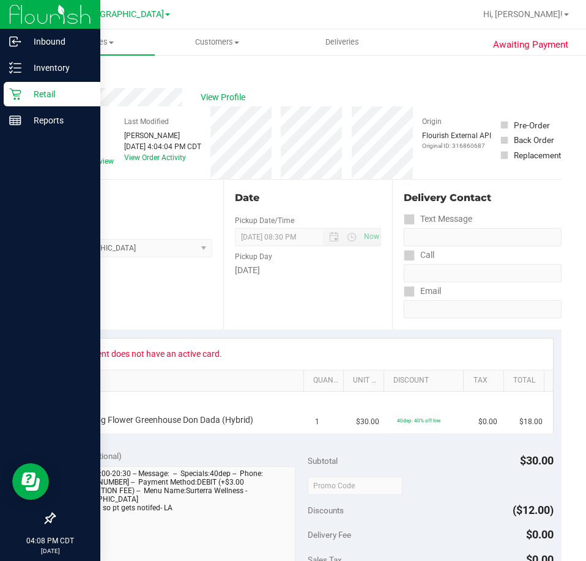
click at [5, 89] on div "Retail" at bounding box center [52, 94] width 97 height 24
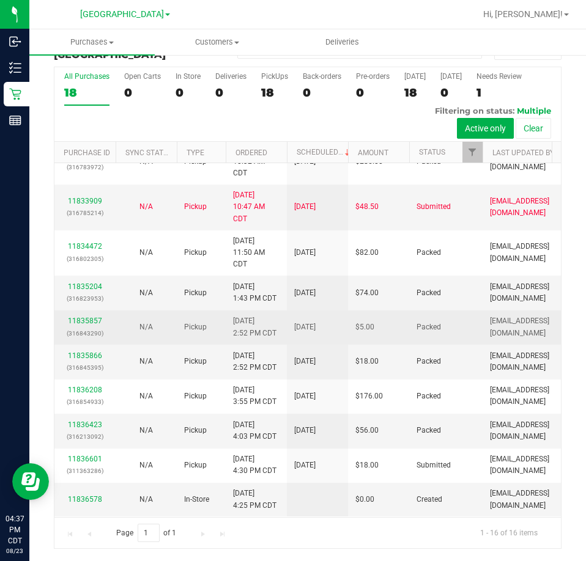
scroll to position [279, 0]
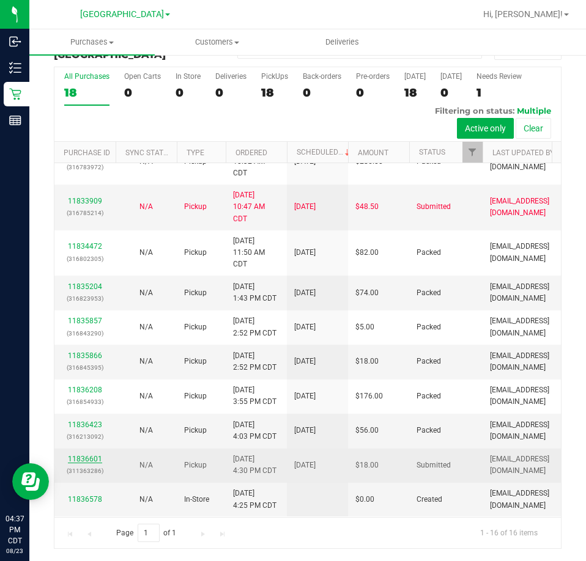
click at [91, 455] on link "11836601" at bounding box center [85, 459] width 34 height 9
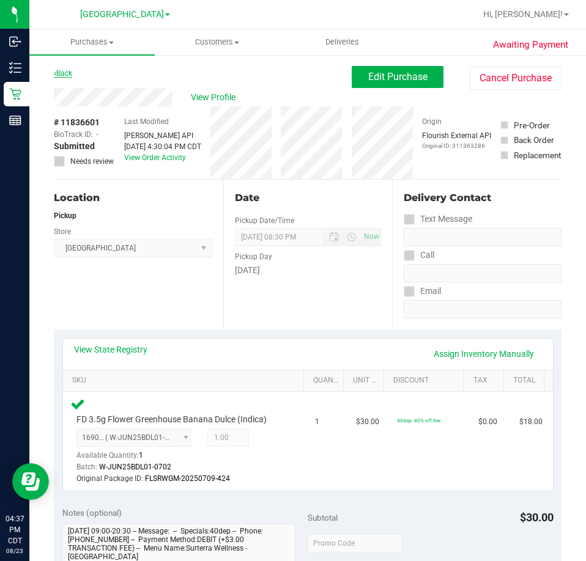
click at [57, 72] on link "Back" at bounding box center [63, 73] width 18 height 9
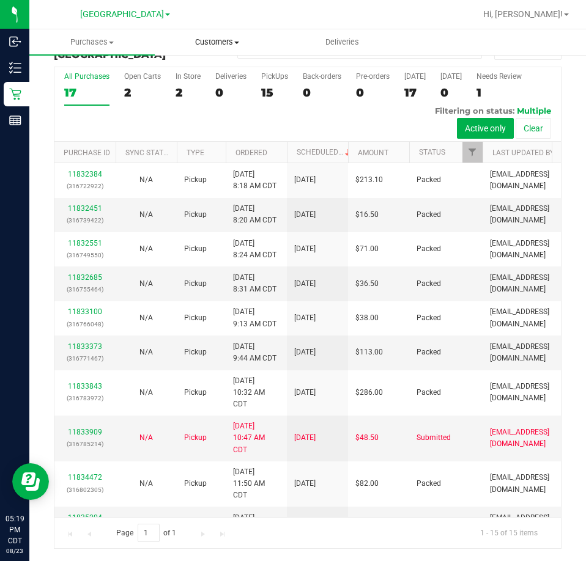
click at [220, 43] on span "Customers" at bounding box center [217, 42] width 124 height 11
click at [204, 74] on span "All customers" at bounding box center [199, 73] width 88 height 10
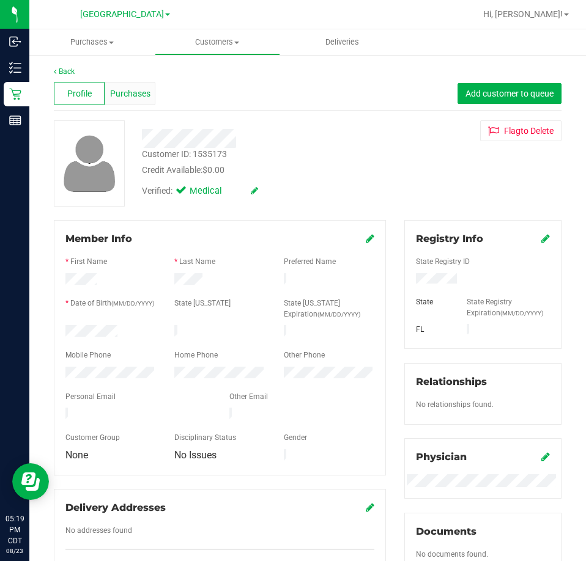
click at [142, 102] on div "Purchases" at bounding box center [130, 93] width 51 height 23
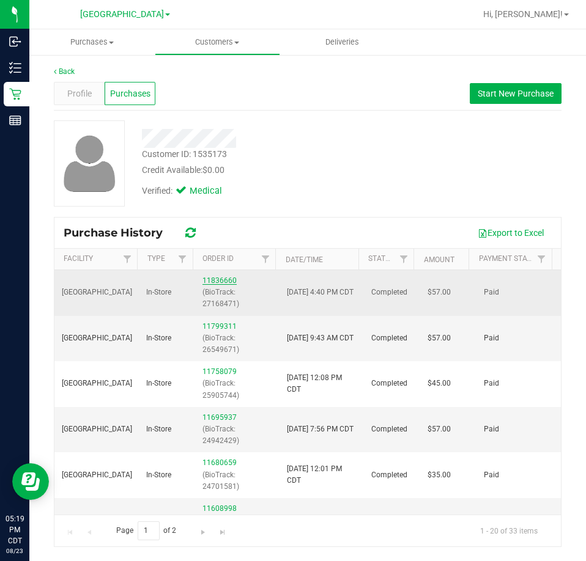
click at [203, 277] on link "11836660" at bounding box center [219, 280] width 34 height 9
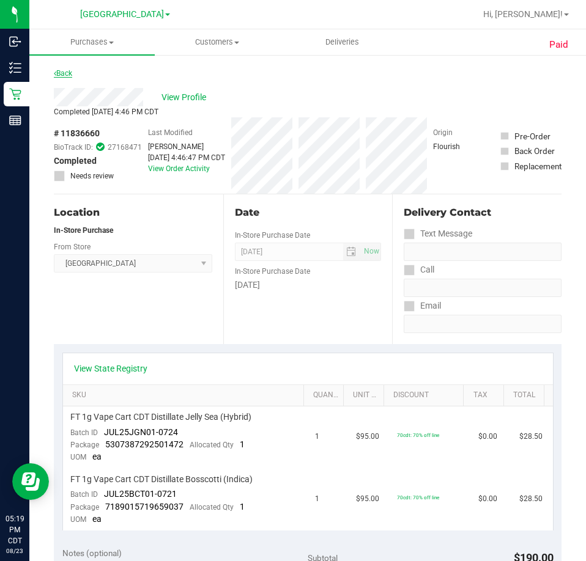
click at [58, 73] on link "Back" at bounding box center [63, 73] width 18 height 9
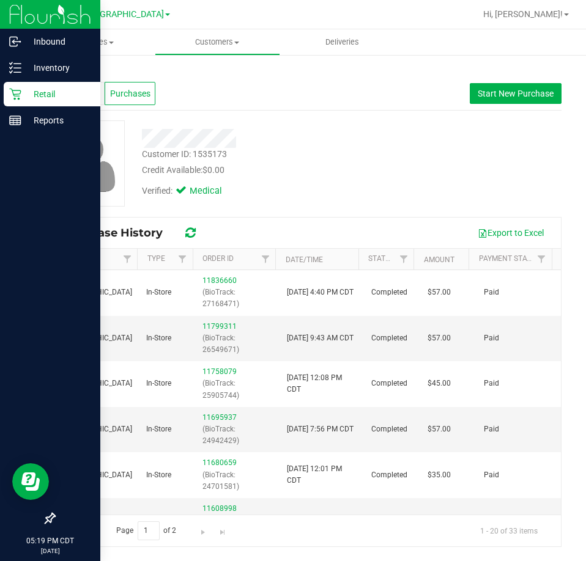
click at [5, 93] on div "Retail" at bounding box center [52, 94] width 97 height 24
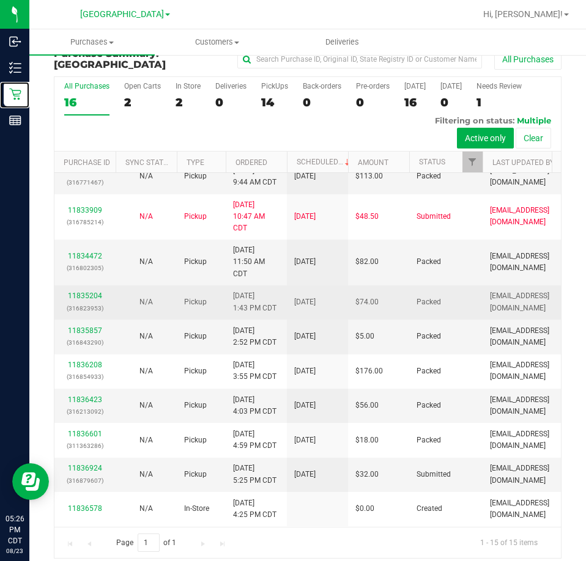
scroll to position [28, 0]
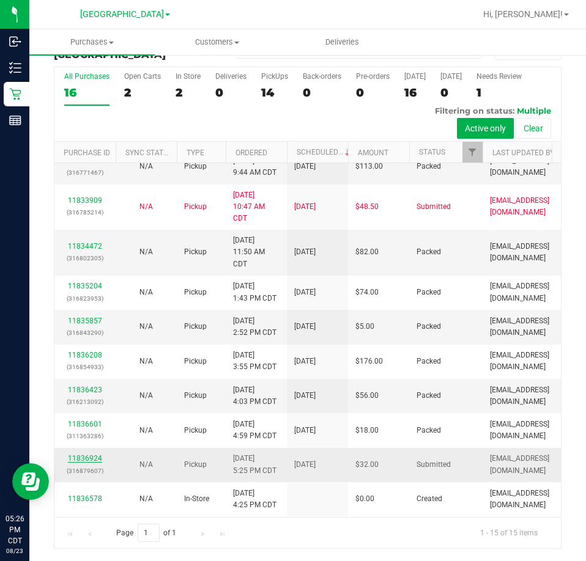
click at [89, 454] on link "11836924" at bounding box center [85, 458] width 34 height 9
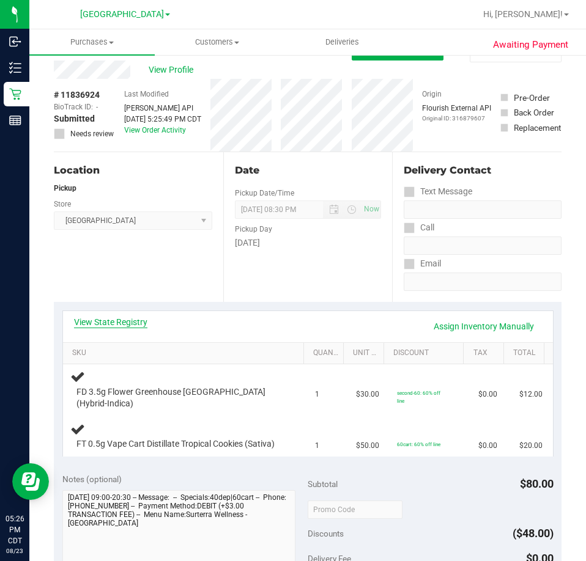
click at [142, 323] on link "View State Registry" at bounding box center [110, 322] width 73 height 12
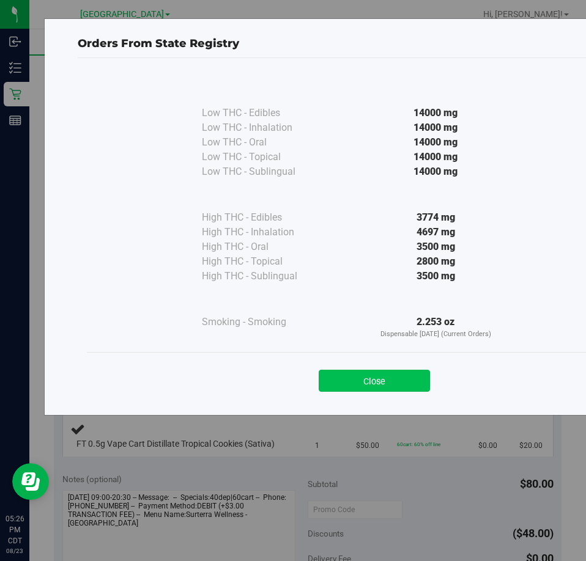
click at [399, 381] on button "Close" at bounding box center [374, 381] width 111 height 22
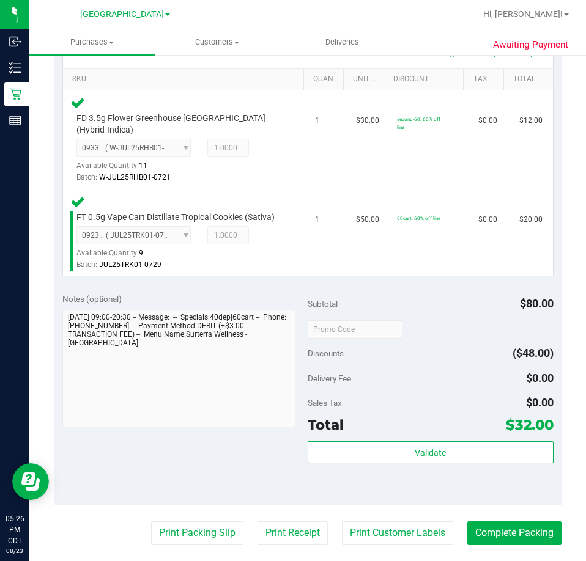
scroll to position [394, 0]
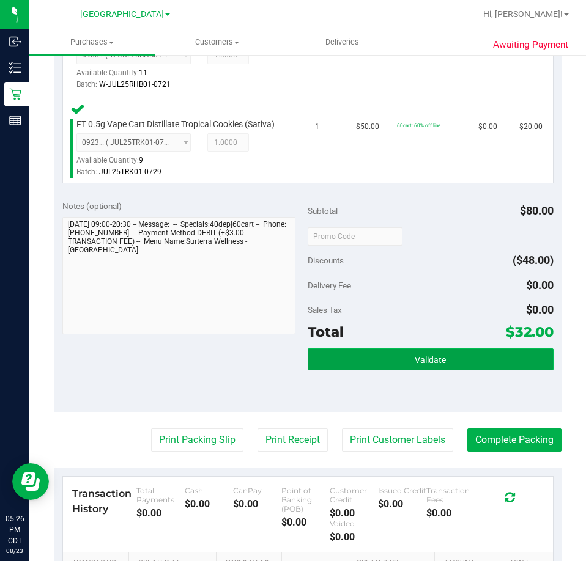
click at [344, 371] on button "Validate" at bounding box center [431, 360] width 246 height 22
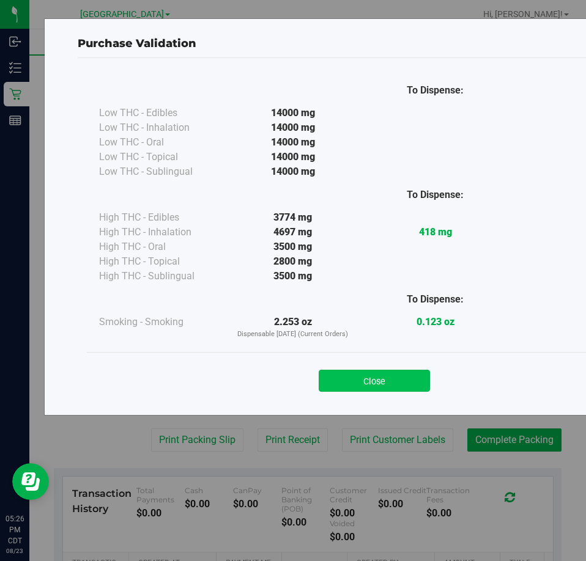
click at [345, 380] on button "Close" at bounding box center [374, 381] width 111 height 22
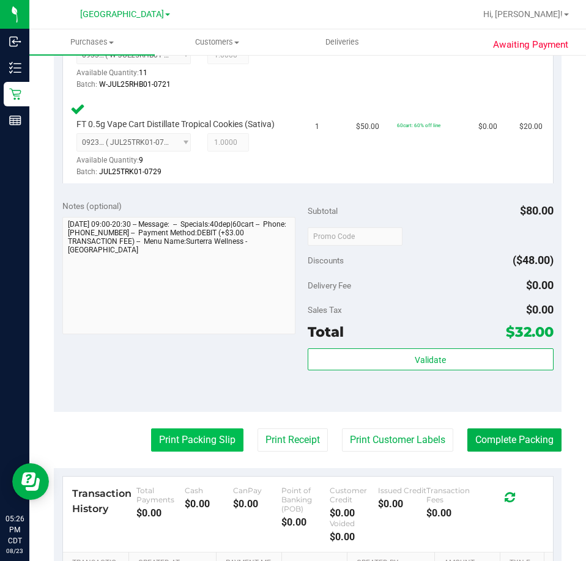
click at [151, 445] on button "Print Packing Slip" at bounding box center [197, 440] width 92 height 23
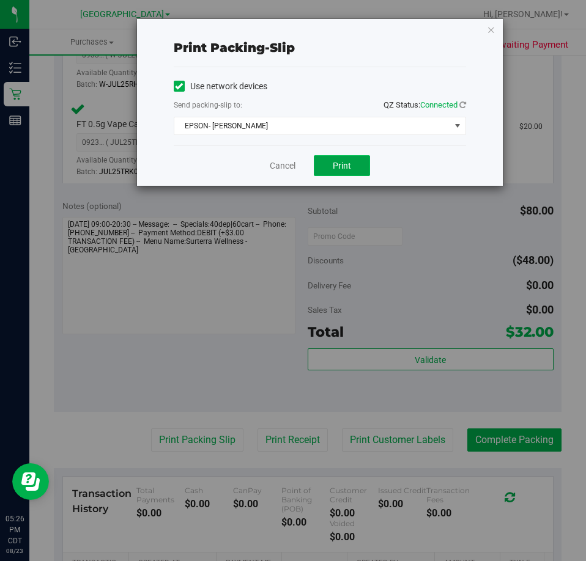
click at [349, 171] on button "Print" at bounding box center [342, 165] width 56 height 21
click at [279, 169] on link "Cancel" at bounding box center [283, 166] width 26 height 13
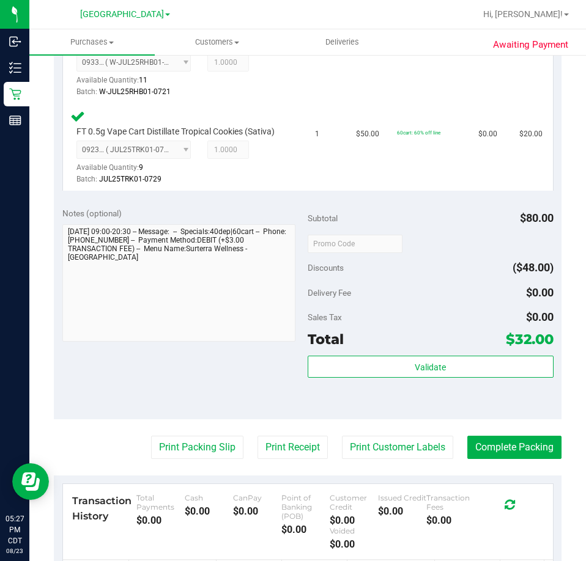
scroll to position [386, 0]
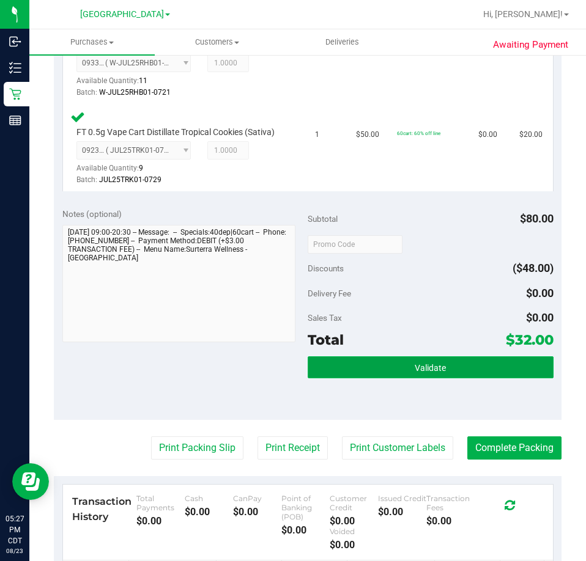
click at [493, 379] on button "Validate" at bounding box center [431, 368] width 246 height 22
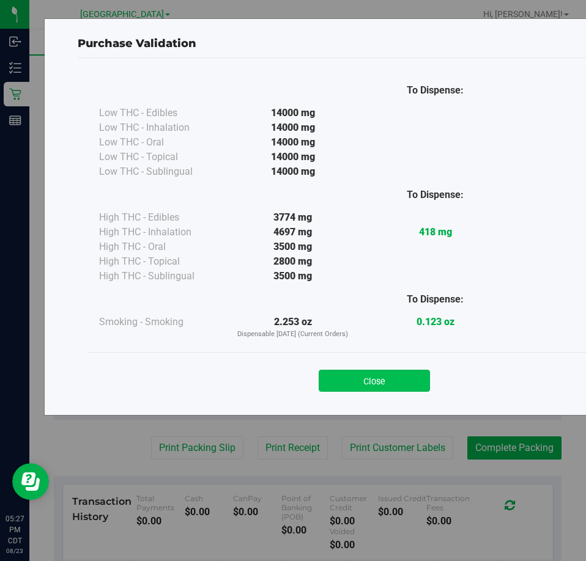
click at [396, 380] on button "Close" at bounding box center [374, 381] width 111 height 22
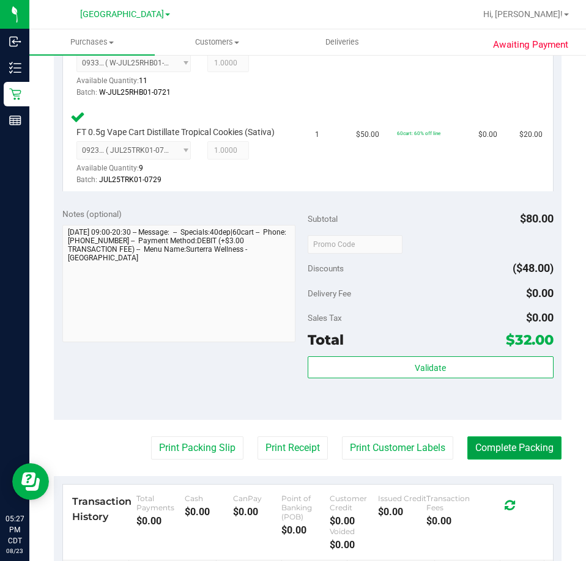
click at [536, 454] on button "Complete Packing" at bounding box center [514, 448] width 94 height 23
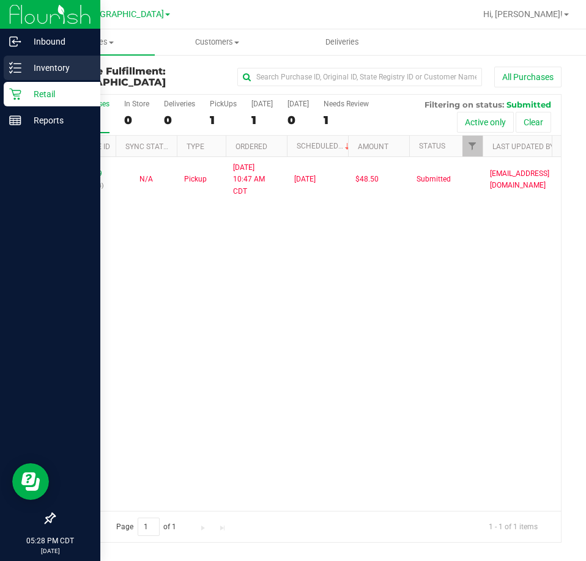
click at [12, 64] on icon at bounding box center [15, 68] width 12 height 12
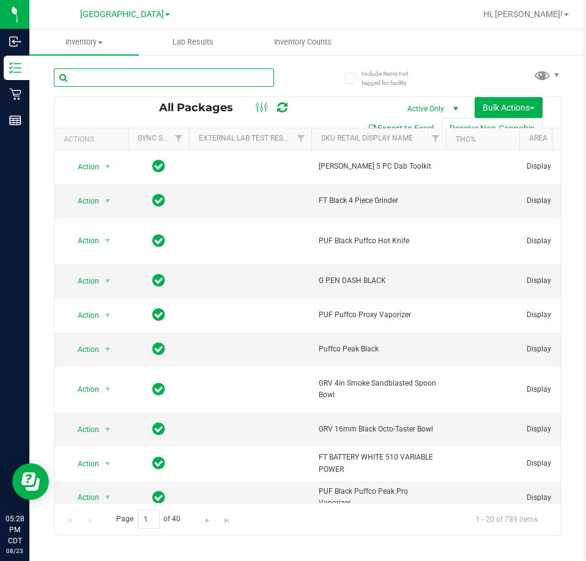
click at [122, 81] on input "text" at bounding box center [164, 77] width 220 height 18
type input "ddf"
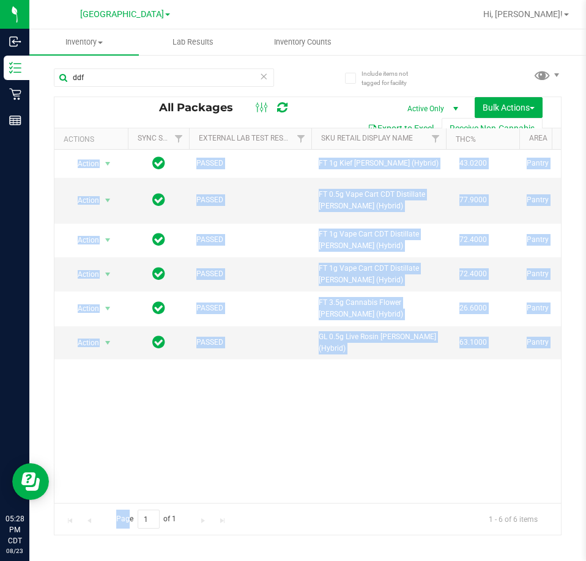
drag, startPoint x: 127, startPoint y: 506, endPoint x: 152, endPoint y: 499, distance: 26.0
click at [152, 499] on div "All Packages Active Only Active Only Lab Samples Locked All External Internal B…" at bounding box center [308, 316] width 508 height 439
click at [201, 467] on div "Action Action Create package Edit attributes Global inventory Locate package Lo…" at bounding box center [307, 326] width 506 height 353
click at [237, 432] on div "Action Action Create package Edit attributes Global inventory Locate package Lo…" at bounding box center [307, 326] width 506 height 353
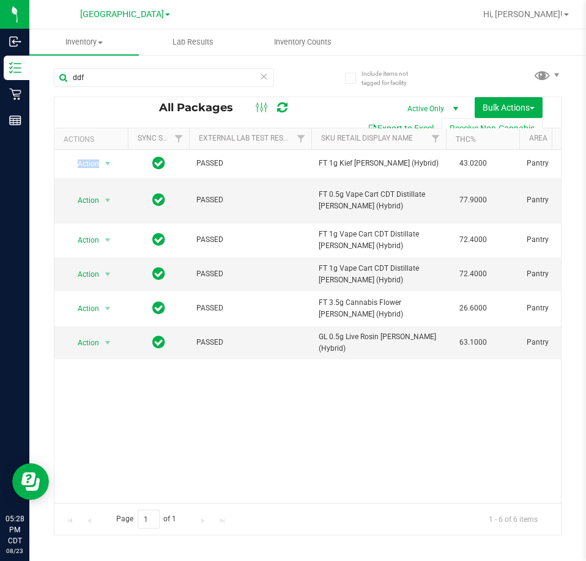
click at [237, 432] on div "Action Action Create package Edit attributes Global inventory Locate package Lo…" at bounding box center [307, 326] width 506 height 353
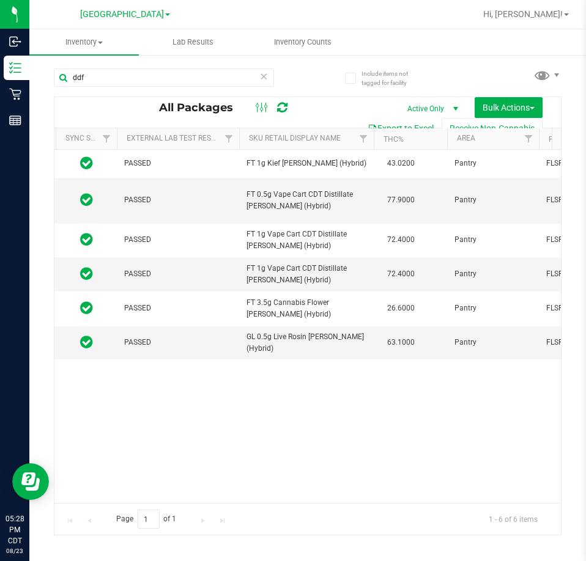
scroll to position [0, 182]
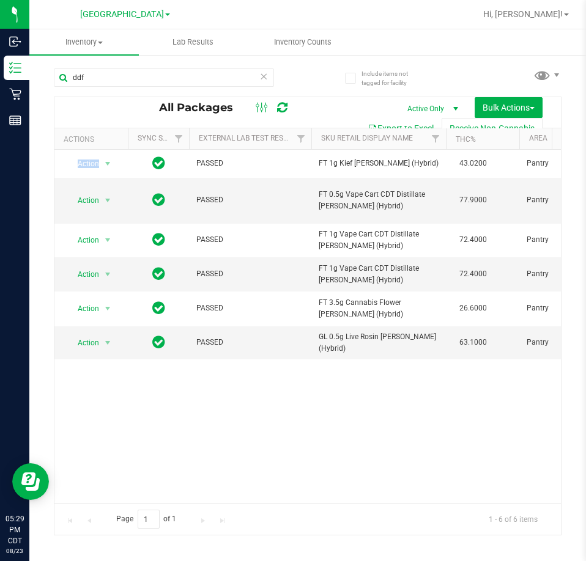
click at [246, 427] on div "Action Action Create package Edit attributes Global inventory Locate package Lo…" at bounding box center [307, 326] width 506 height 353
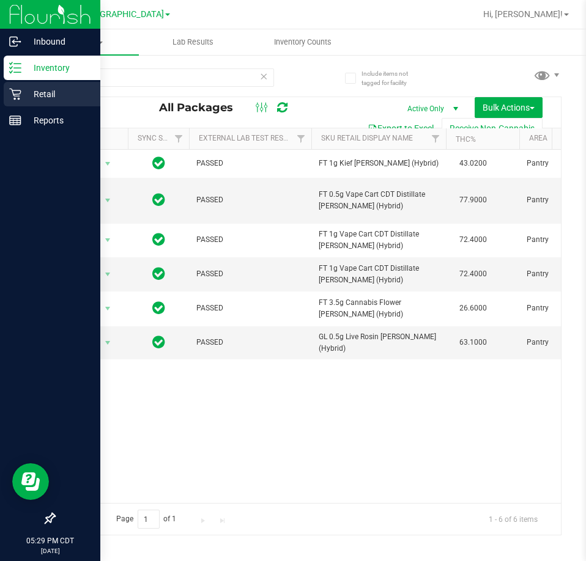
click at [16, 96] on icon at bounding box center [15, 95] width 12 height 12
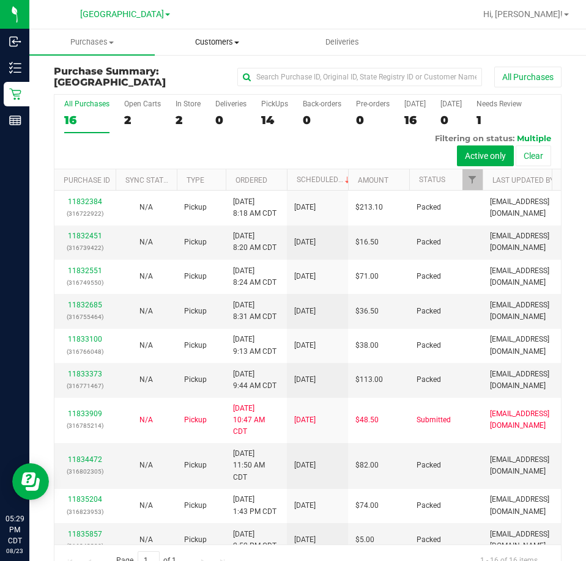
click at [242, 47] on span "Customers" at bounding box center [217, 42] width 124 height 11
click at [212, 78] on span "All customers" at bounding box center [199, 73] width 88 height 10
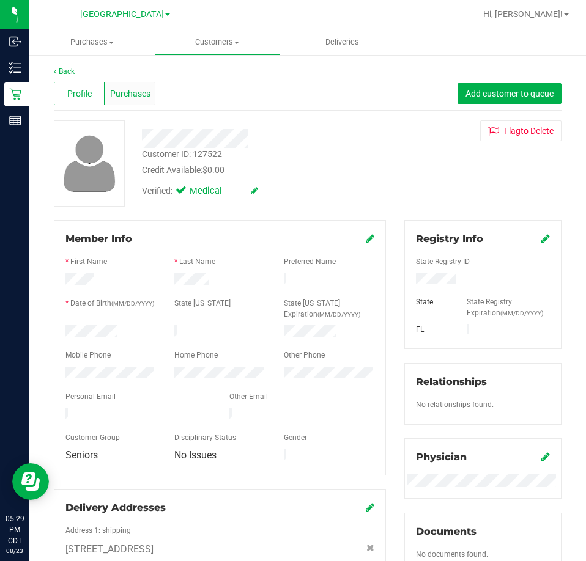
click at [139, 87] on span "Purchases" at bounding box center [130, 93] width 40 height 13
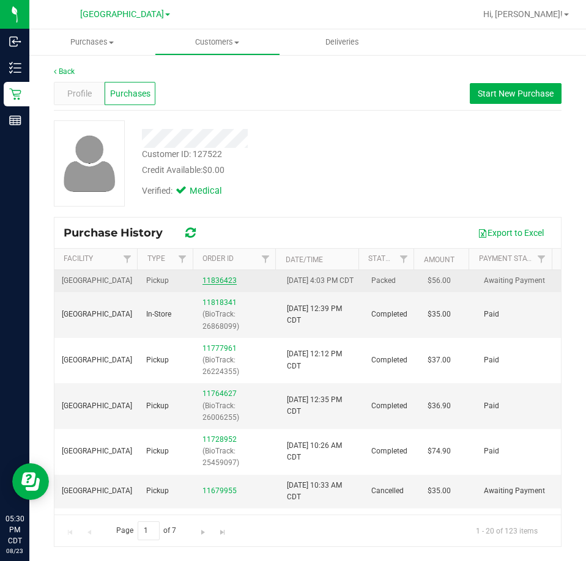
click at [218, 283] on link "11836423" at bounding box center [219, 280] width 34 height 9
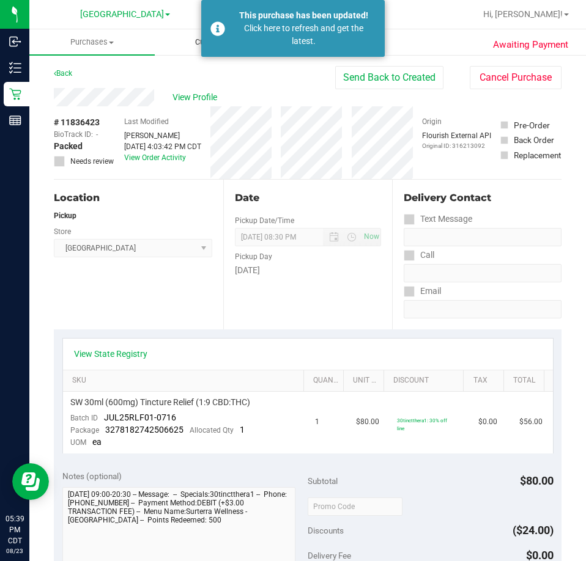
click at [189, 42] on span "Customers" at bounding box center [217, 42] width 124 height 11
click at [213, 70] on span "All customers" at bounding box center [199, 73] width 88 height 10
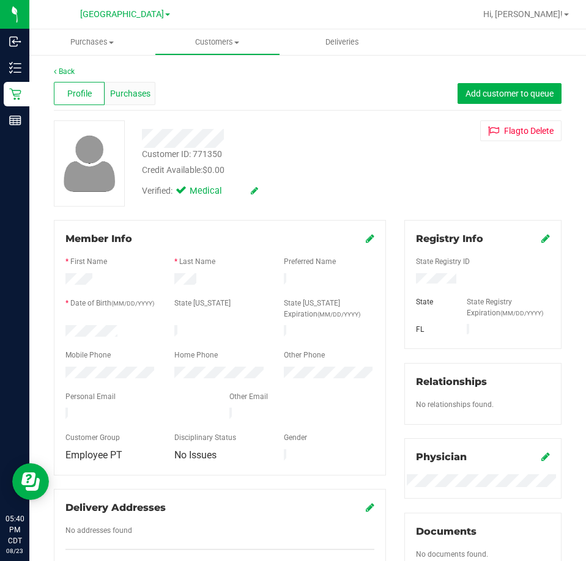
click at [136, 94] on span "Purchases" at bounding box center [130, 93] width 40 height 13
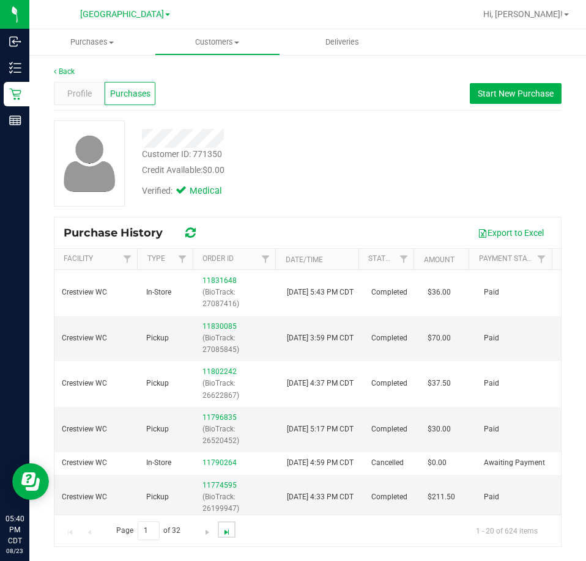
click at [222, 532] on span "Go to the last page" at bounding box center [227, 533] width 10 height 10
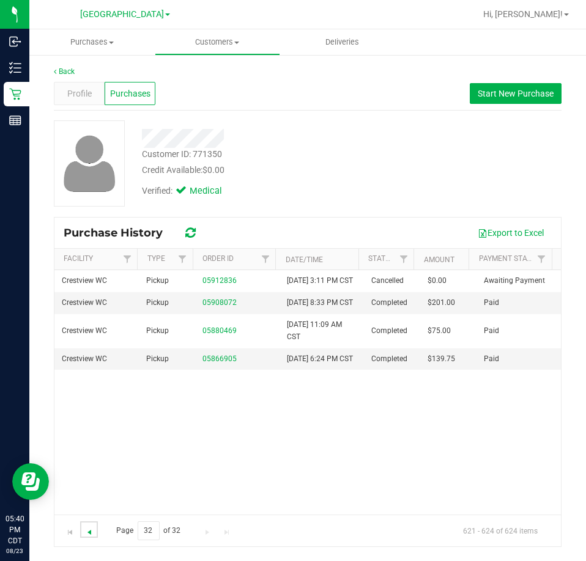
click at [91, 532] on span "Go to the previous page" at bounding box center [89, 533] width 10 height 10
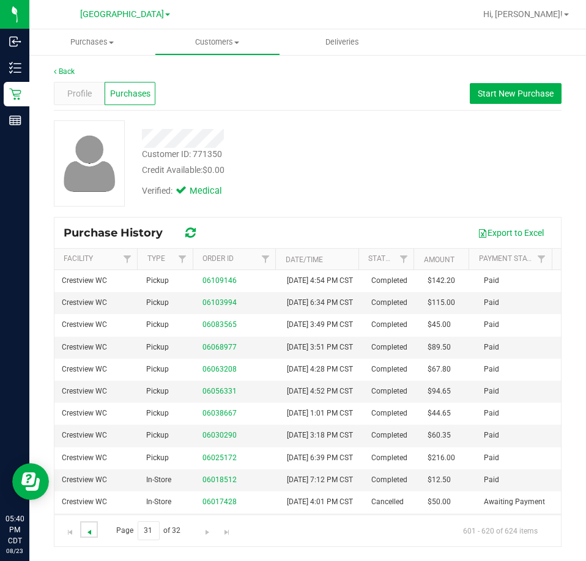
click at [91, 532] on span "Go to the previous page" at bounding box center [89, 533] width 10 height 10
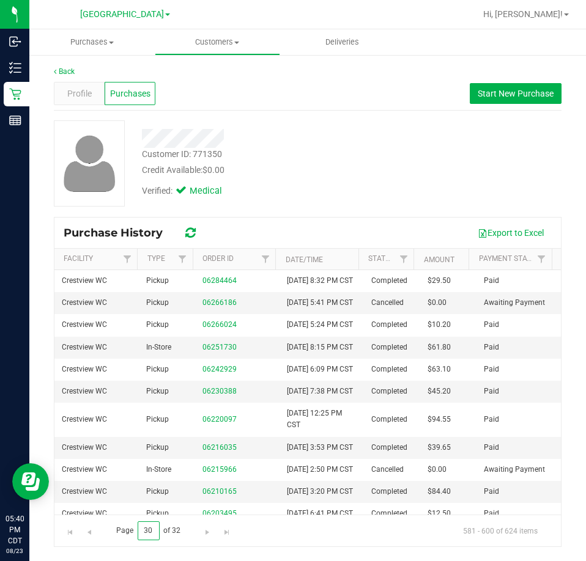
click at [154, 533] on input "30" at bounding box center [149, 531] width 22 height 19
drag, startPoint x: 152, startPoint y: 533, endPoint x: 139, endPoint y: 533, distance: 12.9
click at [139, 533] on input "30" at bounding box center [149, 531] width 22 height 19
type input "1"
type input "25"
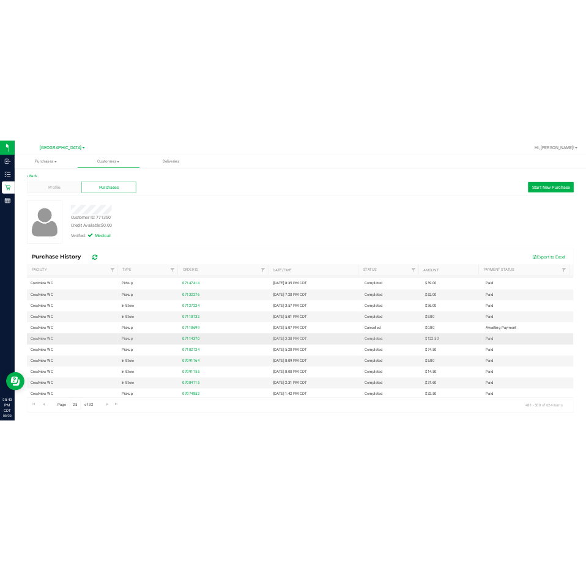
scroll to position [61, 0]
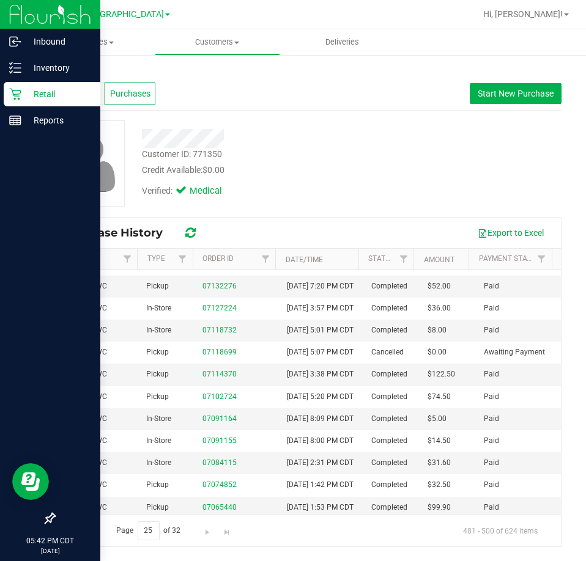
click at [23, 86] on div "Retail" at bounding box center [52, 94] width 97 height 24
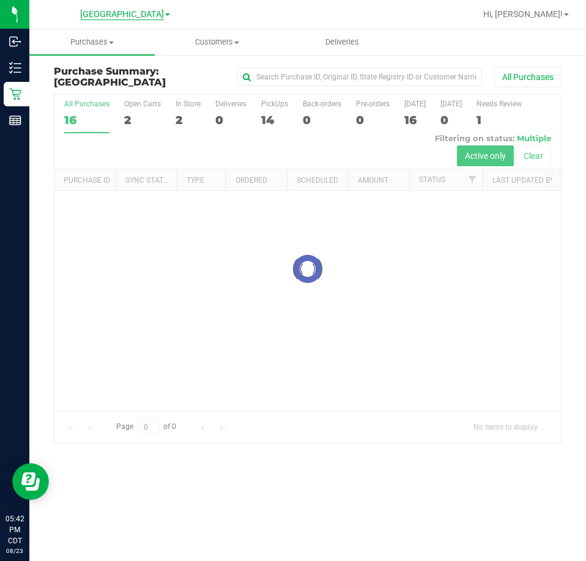
click at [136, 11] on span "[GEOGRAPHIC_DATA]" at bounding box center [122, 14] width 84 height 11
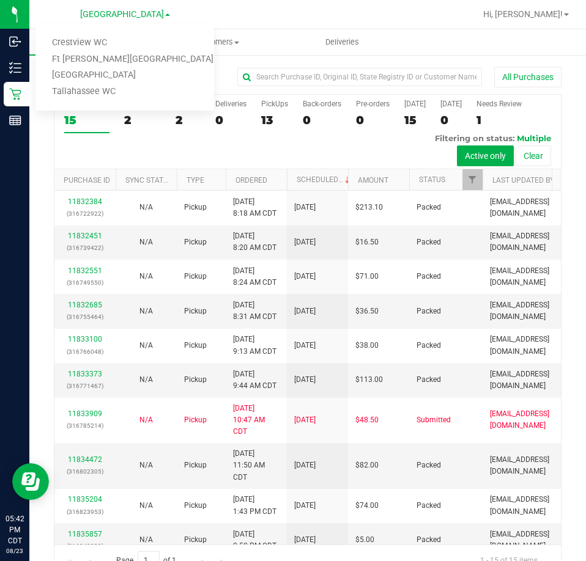
click at [229, 4] on div at bounding box center [347, 14] width 256 height 24
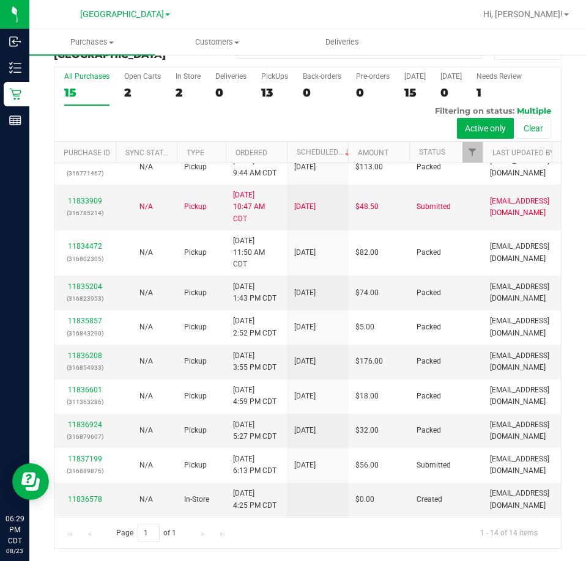
scroll to position [199, 0]
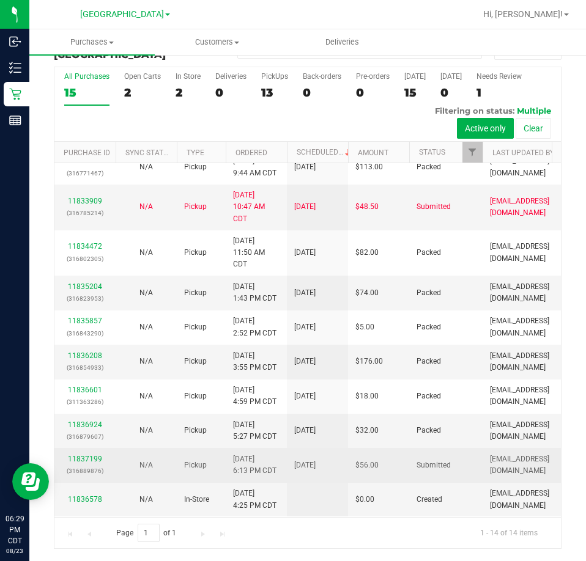
click at [87, 456] on div "11837199 (316889876)" at bounding box center [85, 465] width 46 height 23
click at [86, 455] on link "11837199" at bounding box center [85, 459] width 34 height 9
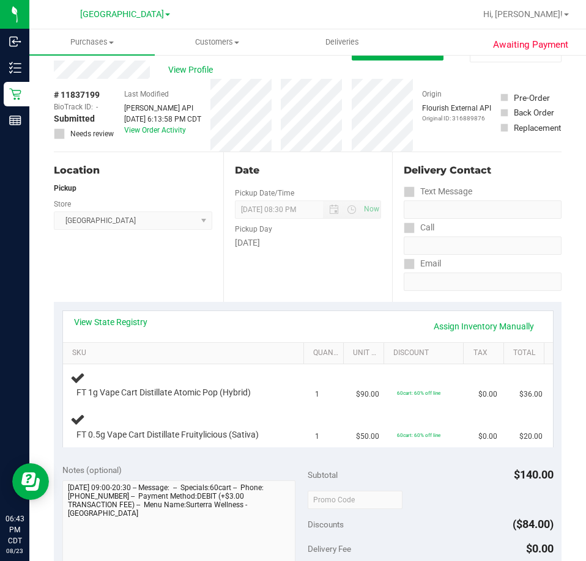
click at [349, 320] on div "View State Registry Assign Inventory Manually" at bounding box center [308, 326] width 468 height 21
